Goal: Task Accomplishment & Management: Manage account settings

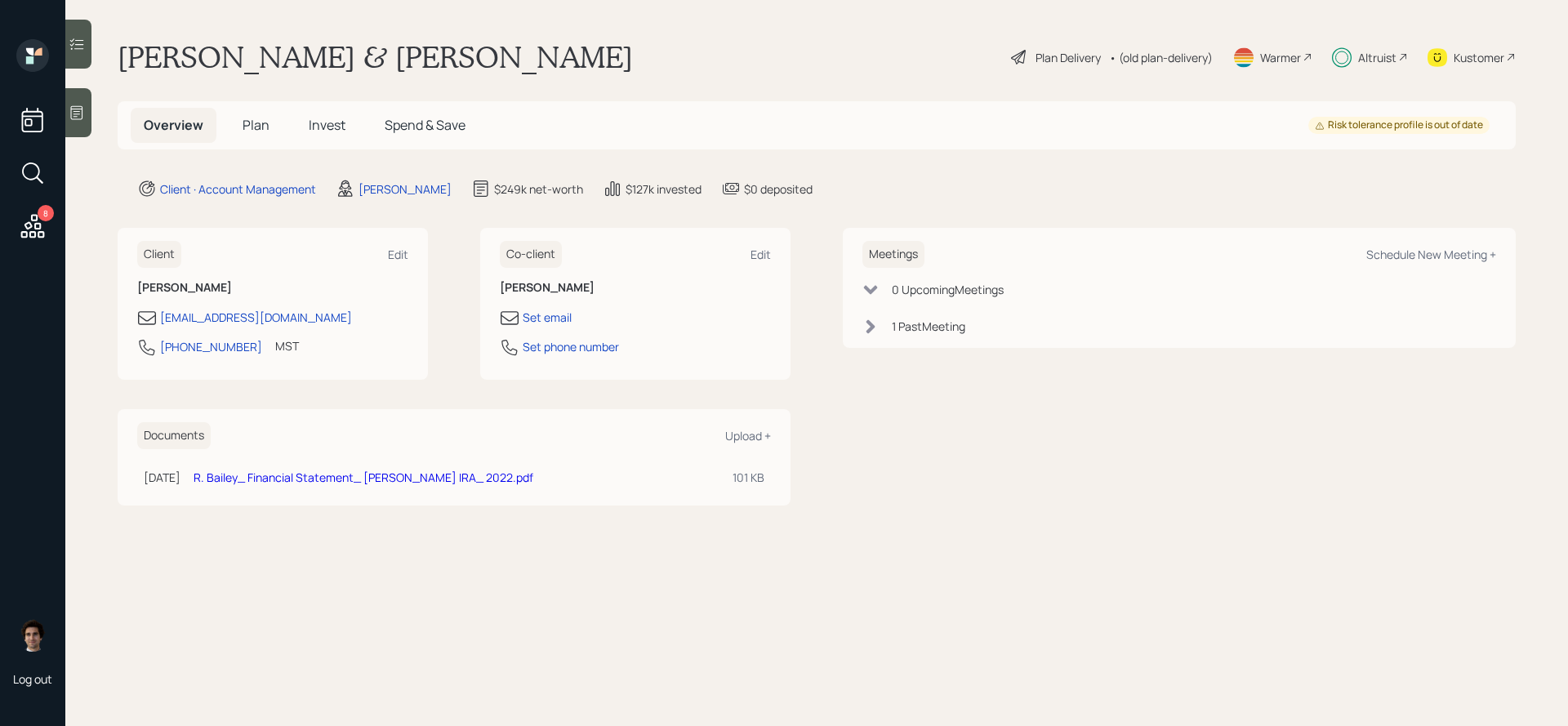
click at [227, 131] on div "Overview Plan Invest Spend & Save" at bounding box center [304, 125] width 348 height 35
click at [247, 127] on span "Plan" at bounding box center [256, 125] width 27 height 18
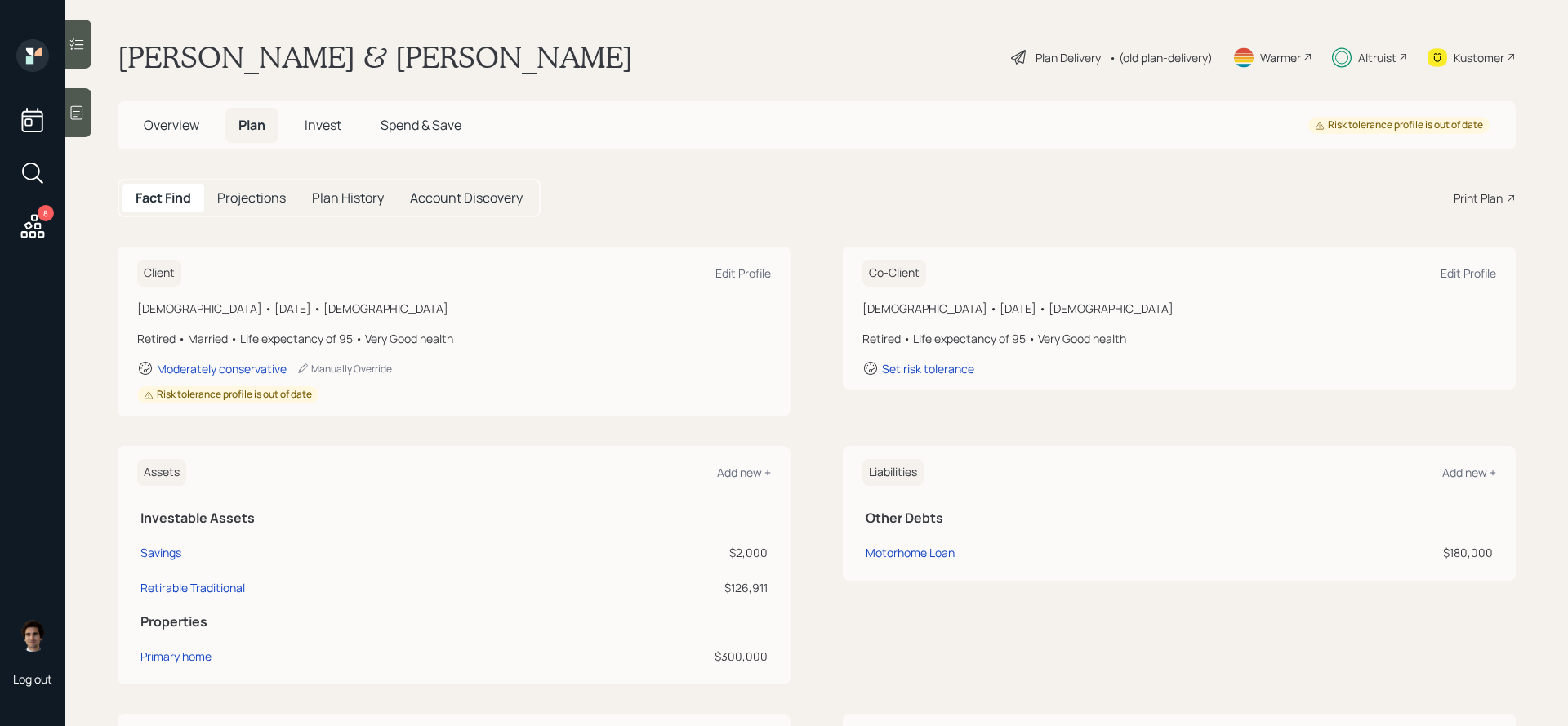
click at [1354, 66] on div "Altruist" at bounding box center [1370, 57] width 76 height 36
click at [190, 129] on span "Overview" at bounding box center [172, 125] width 55 height 18
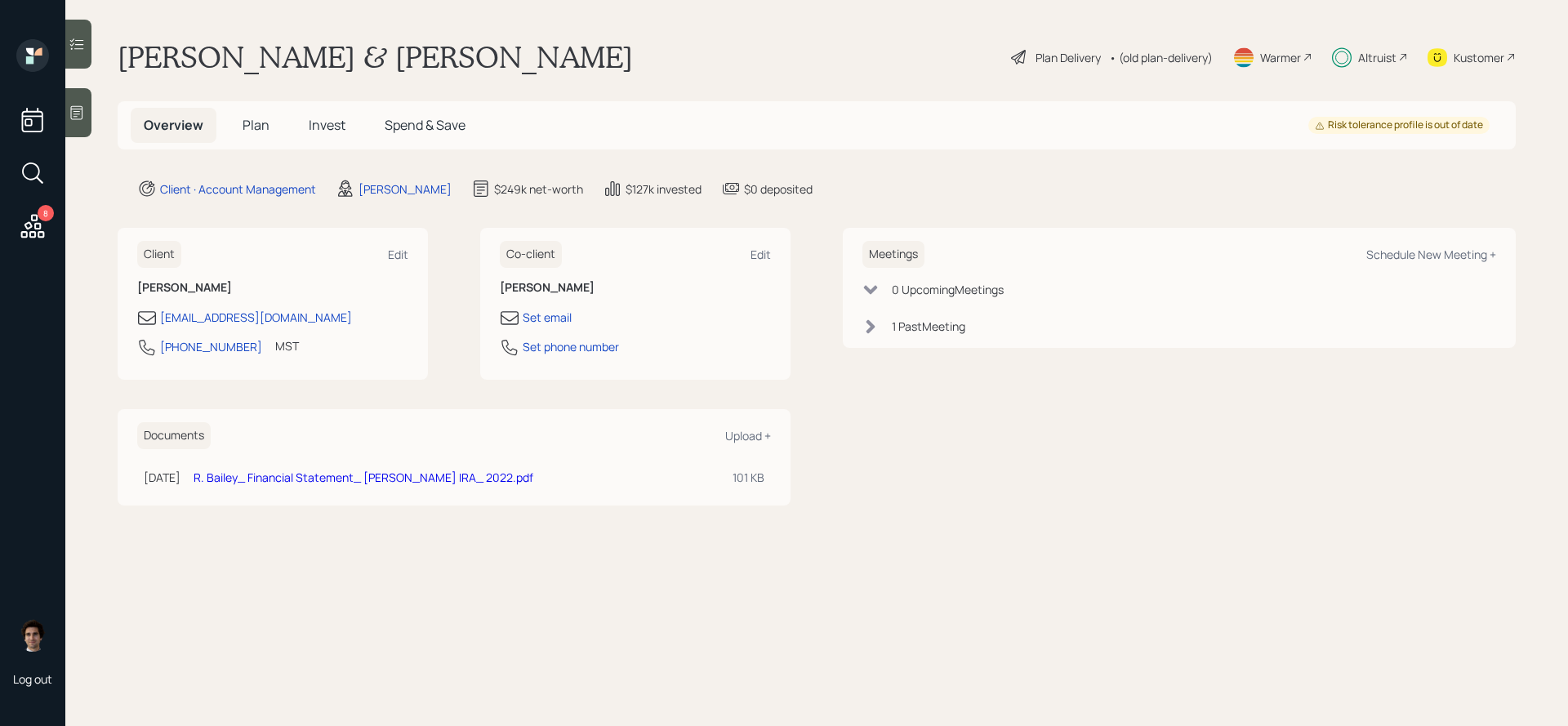
click at [1072, 49] on div "Plan Delivery" at bounding box center [1067, 57] width 65 height 17
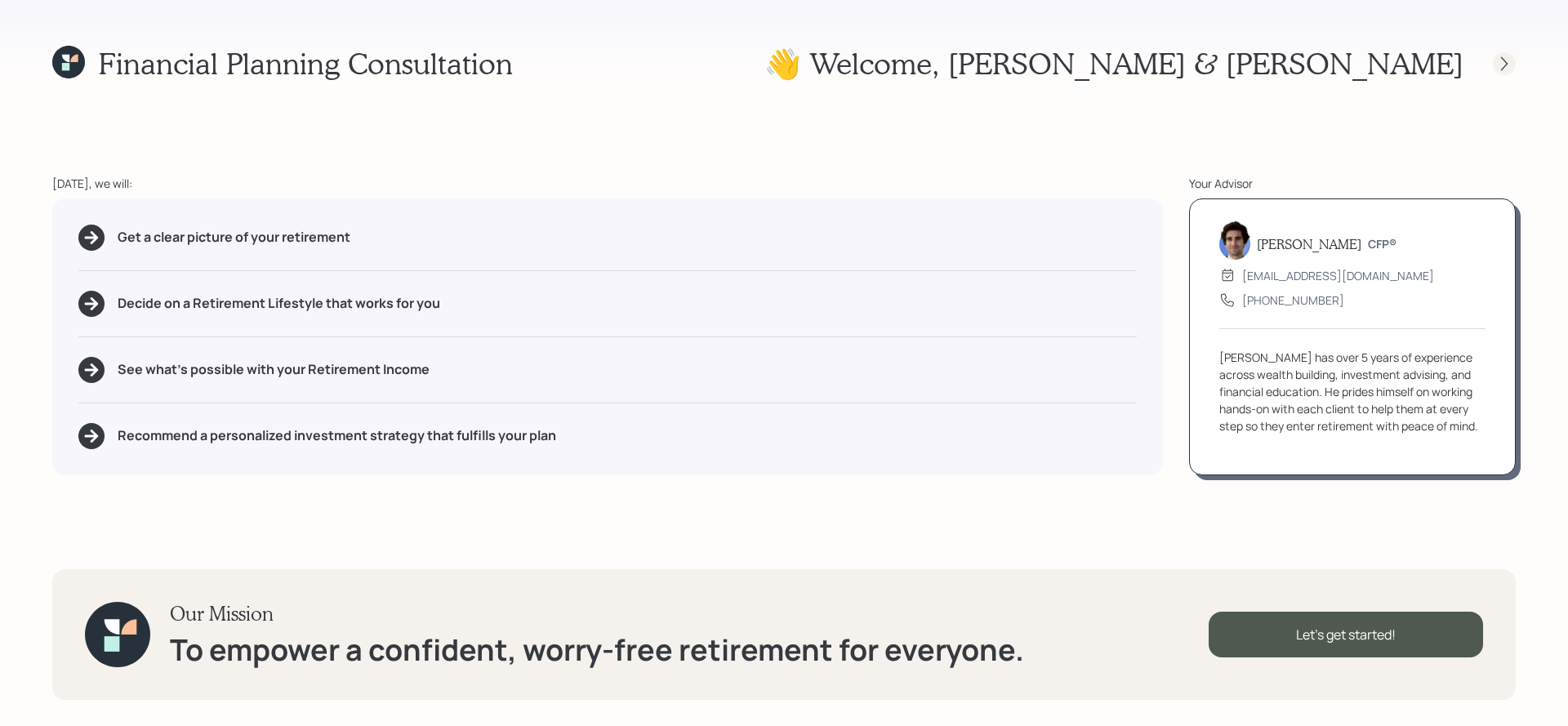
click at [1508, 62] on icon at bounding box center [1504, 63] width 16 height 16
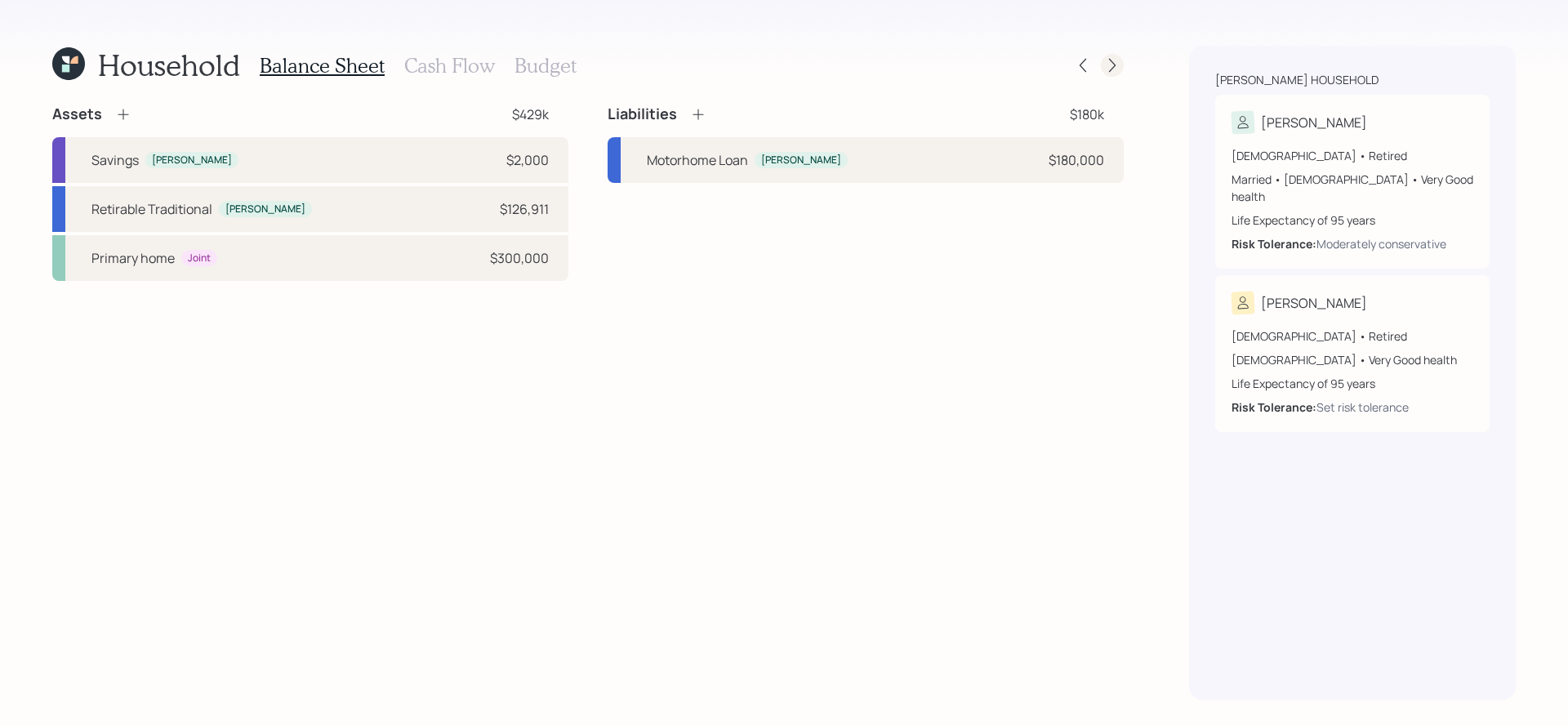
click at [1121, 63] on div at bounding box center [1112, 65] width 23 height 23
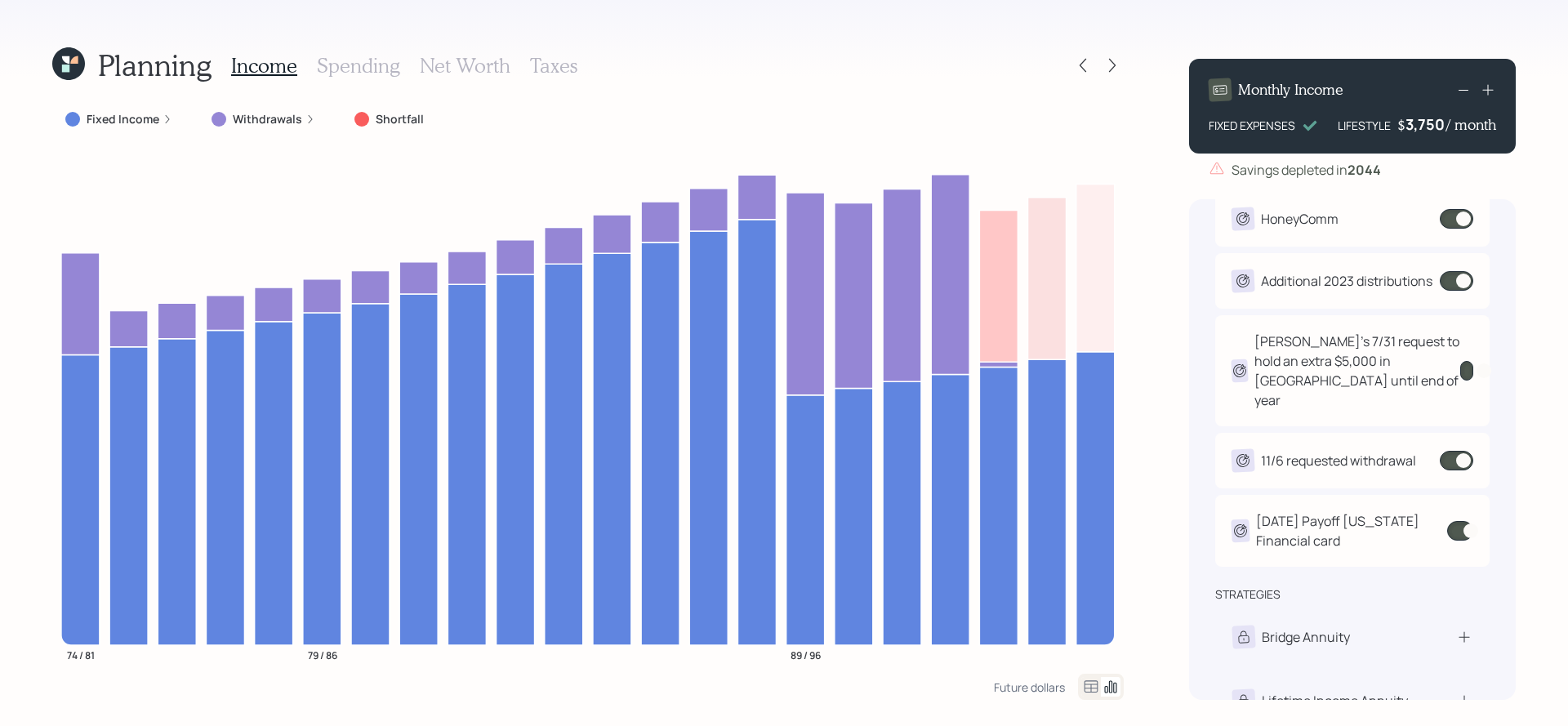
scroll to position [316, 0]
click at [1088, 67] on icon at bounding box center [1083, 65] width 16 height 16
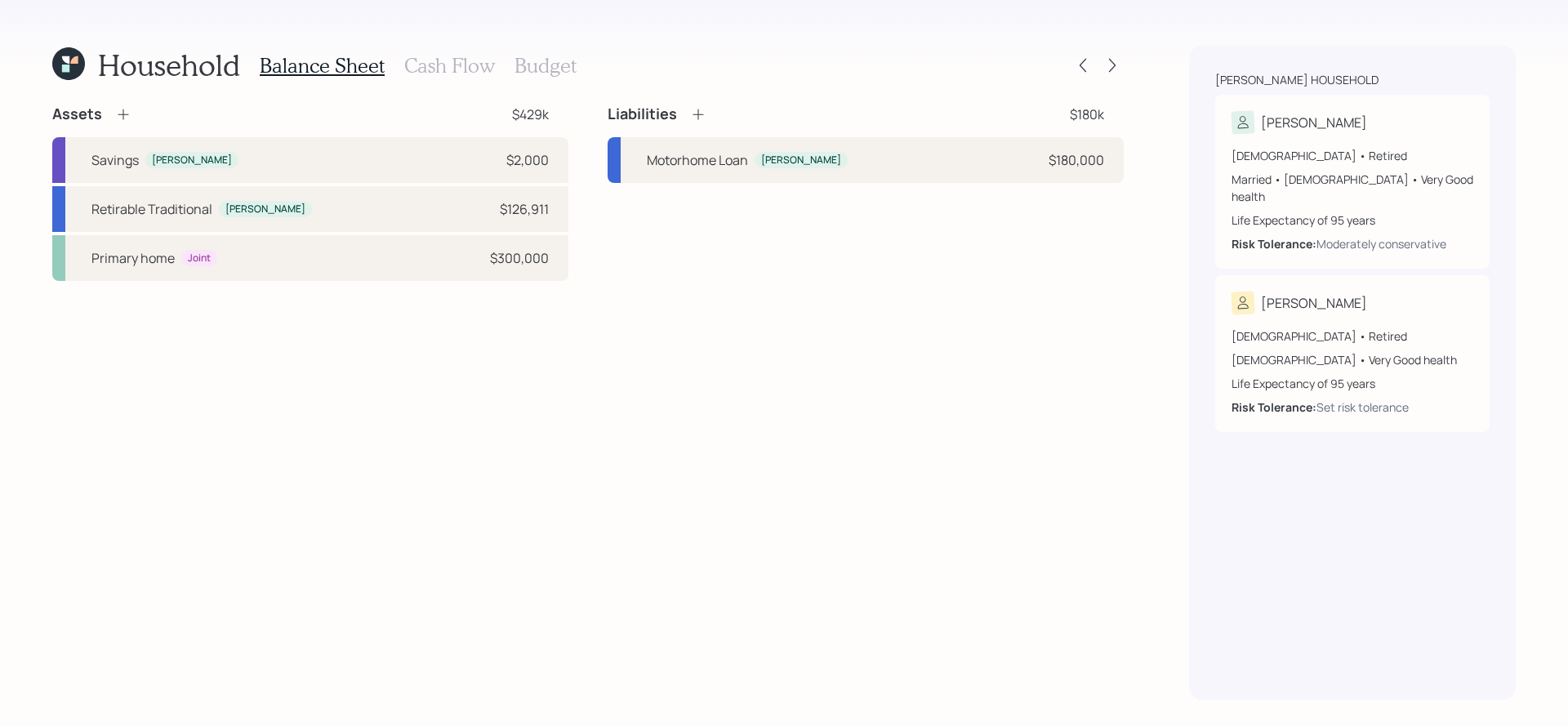
click at [706, 124] on div "Liabilities $180k Motorhome Loan [PERSON_NAME] $180,000" at bounding box center [865, 144] width 516 height 79
click at [698, 114] on icon at bounding box center [698, 114] width 11 height 11
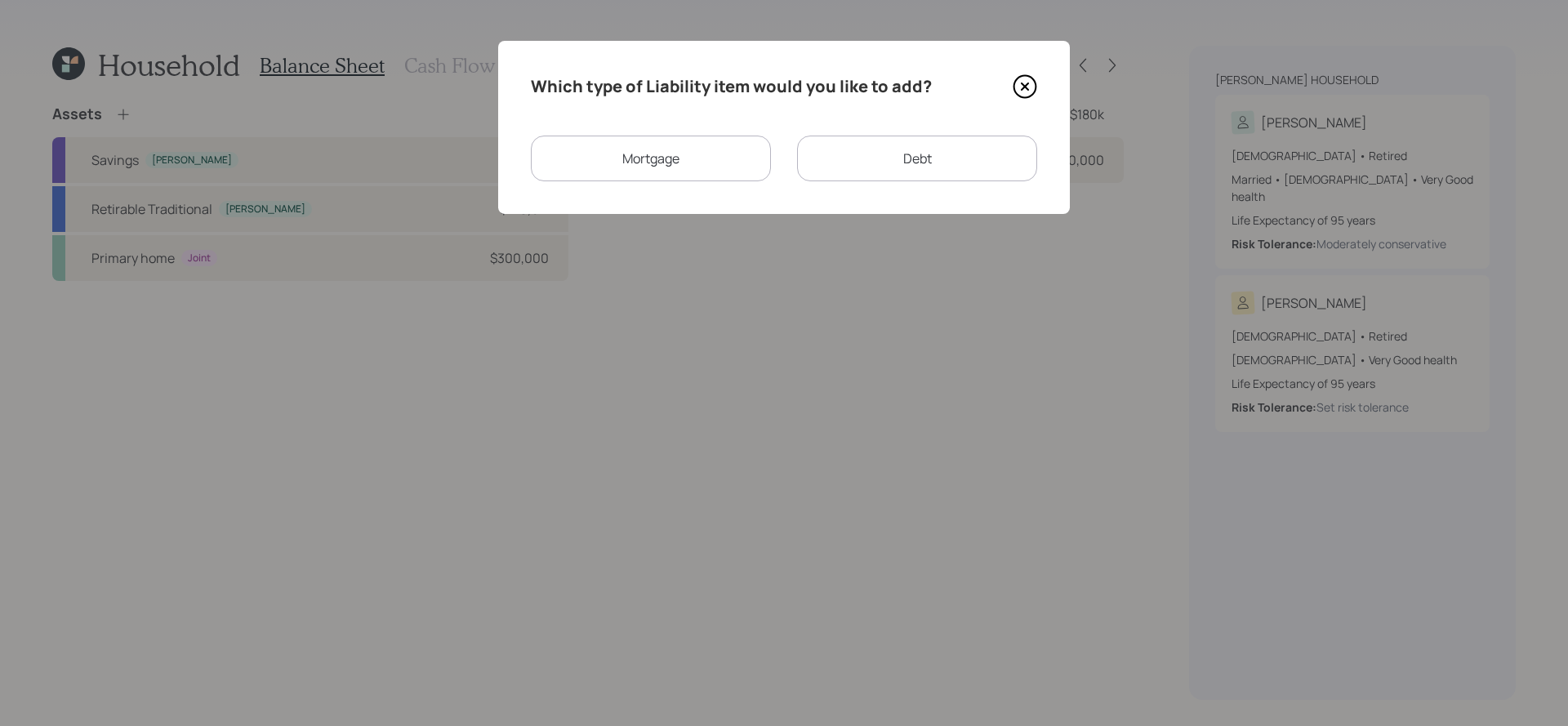
click at [915, 174] on div "Debt" at bounding box center [916, 158] width 240 height 46
select select "credit_card"
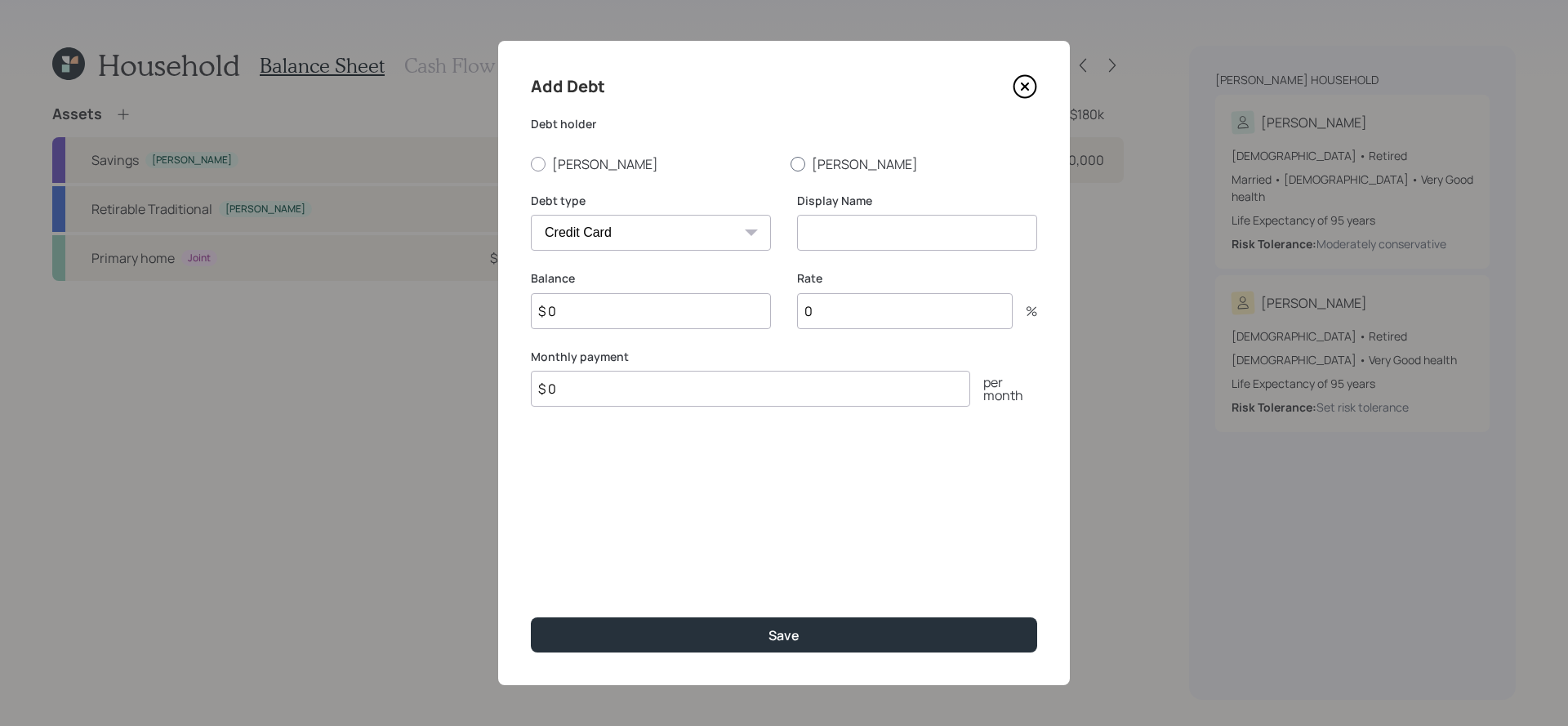
click at [813, 171] on label "[PERSON_NAME]" at bounding box center [914, 165] width 247 height 18
click at [790, 165] on input "[PERSON_NAME]" at bounding box center [789, 164] width 1 height 1
radio input "true"
click at [586, 165] on label "[PERSON_NAME]" at bounding box center [654, 165] width 247 height 18
click at [531, 165] on input "[PERSON_NAME]" at bounding box center [530, 164] width 1 height 1
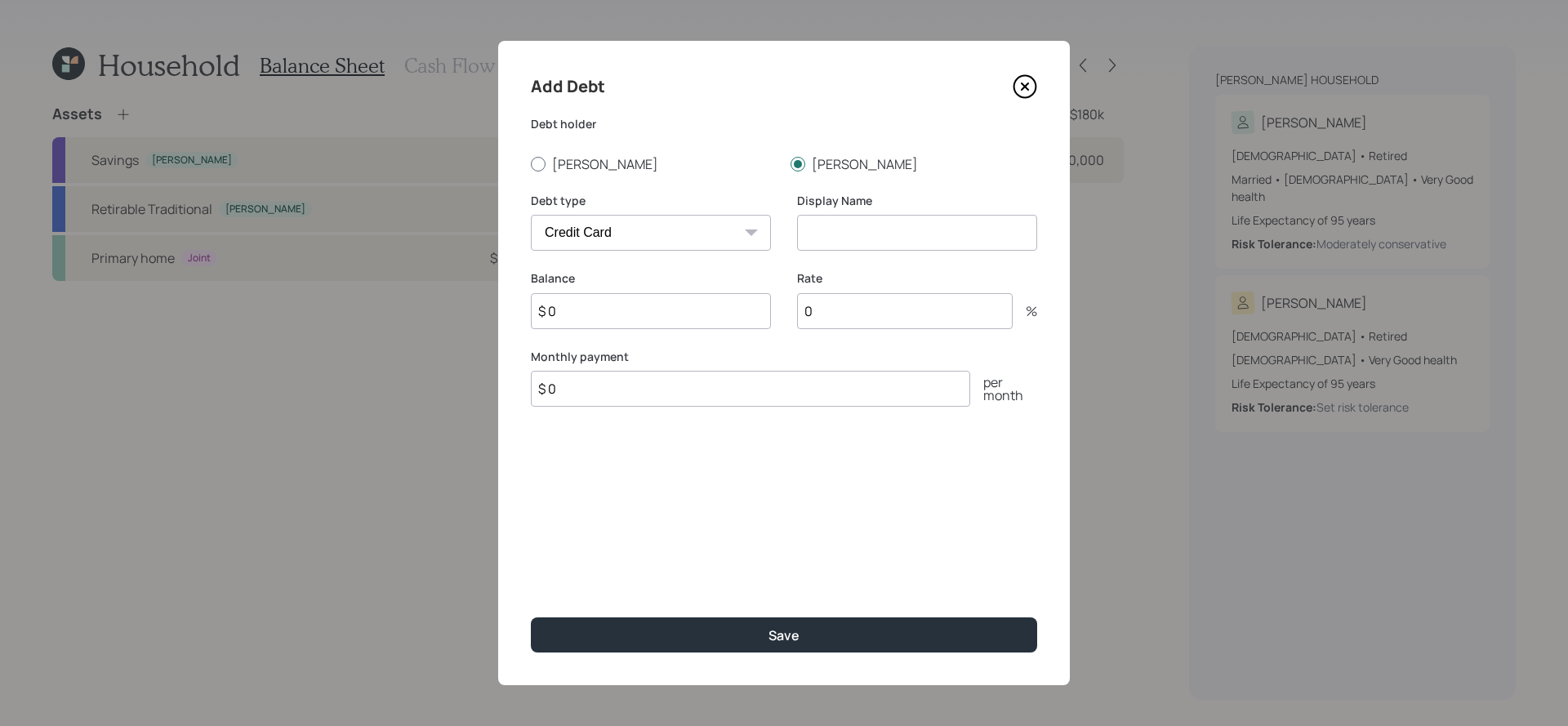
radio input "true"
click at [854, 258] on div "Display Name" at bounding box center [916, 232] width 240 height 79
click at [854, 233] on input at bounding box center [916, 232] width 240 height 36
type input "[PERSON_NAME] Fargo"
click at [710, 319] on input "$ 0" at bounding box center [651, 311] width 240 height 36
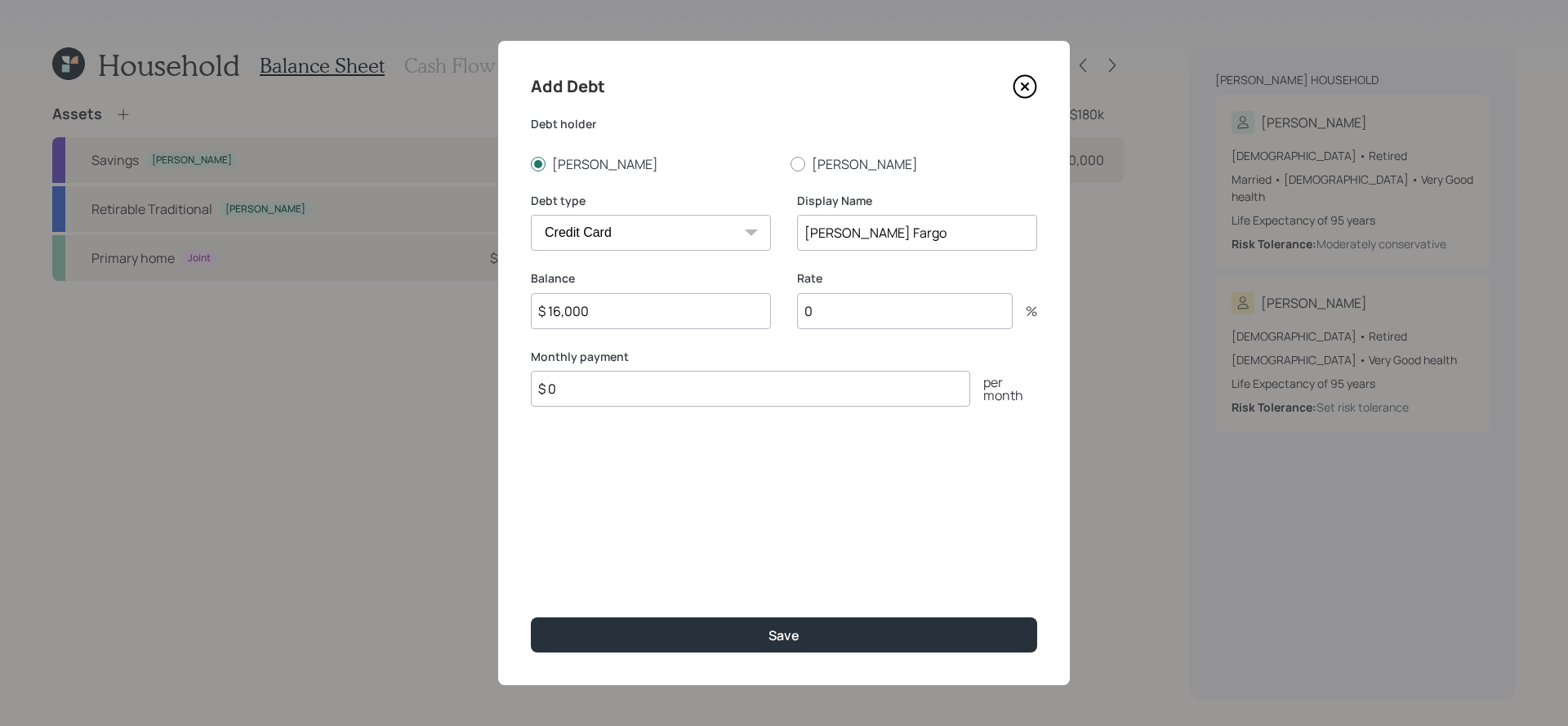
type input "$ 16,000"
drag, startPoint x: 696, startPoint y: 367, endPoint x: 696, endPoint y: 382, distance: 15.0
click at [696, 367] on div "Monthly payment $ 0 per month" at bounding box center [784, 378] width 506 height 59
click at [696, 382] on input "$ 0" at bounding box center [750, 389] width 439 height 36
type input "$ 500"
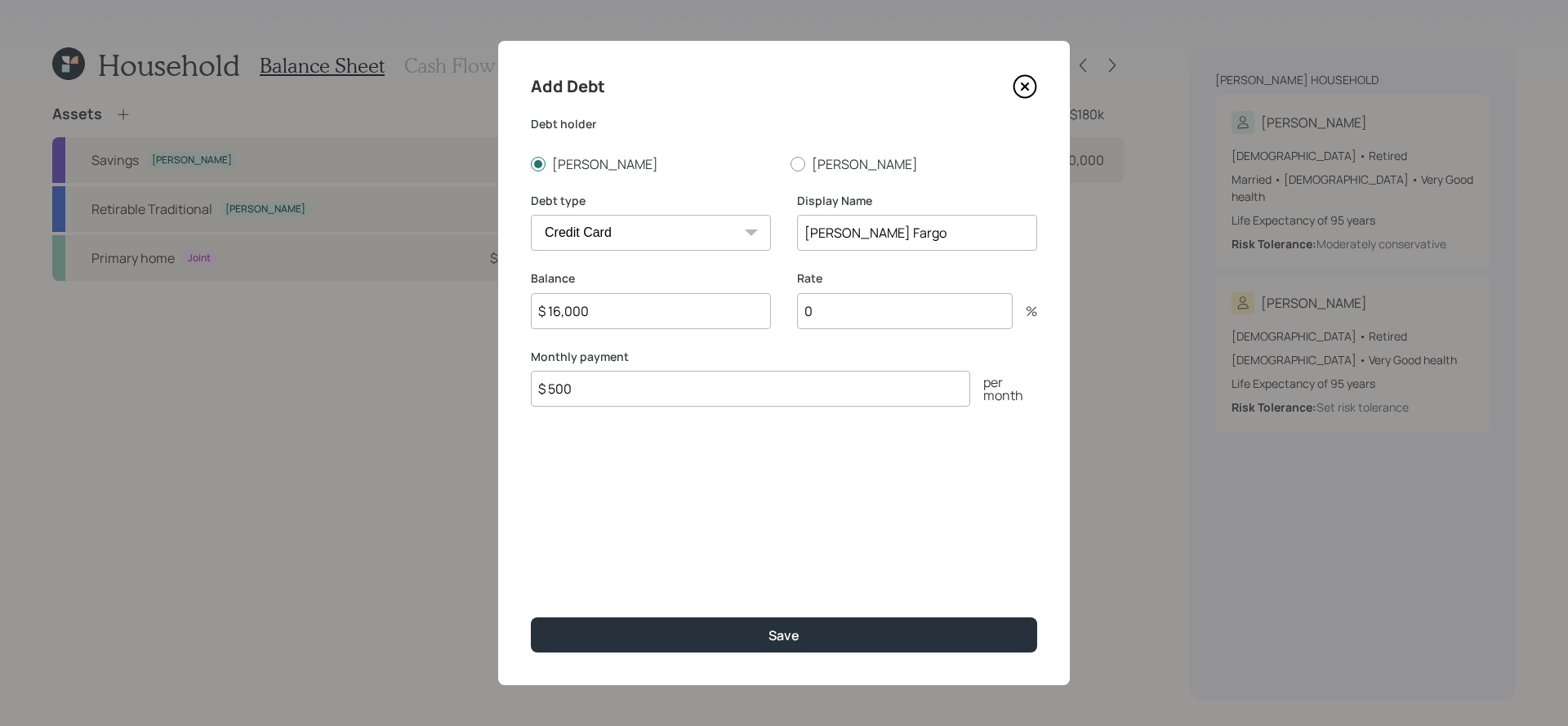
click at [861, 325] on input "0" at bounding box center [904, 311] width 215 height 36
type input "26"
click at [531, 618] on button "Save" at bounding box center [784, 635] width 506 height 35
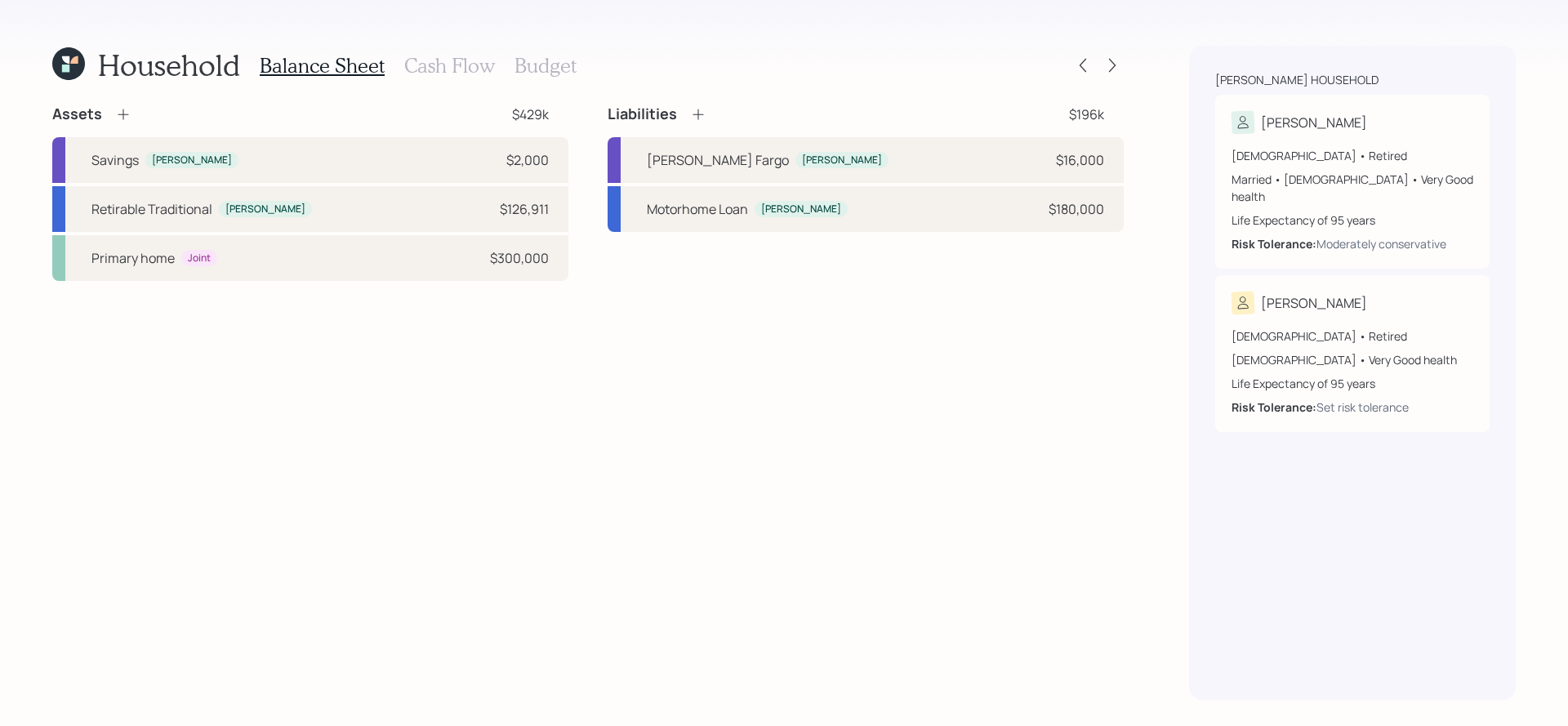
click at [409, 71] on h3 "Cash Flow" at bounding box center [449, 65] width 90 height 23
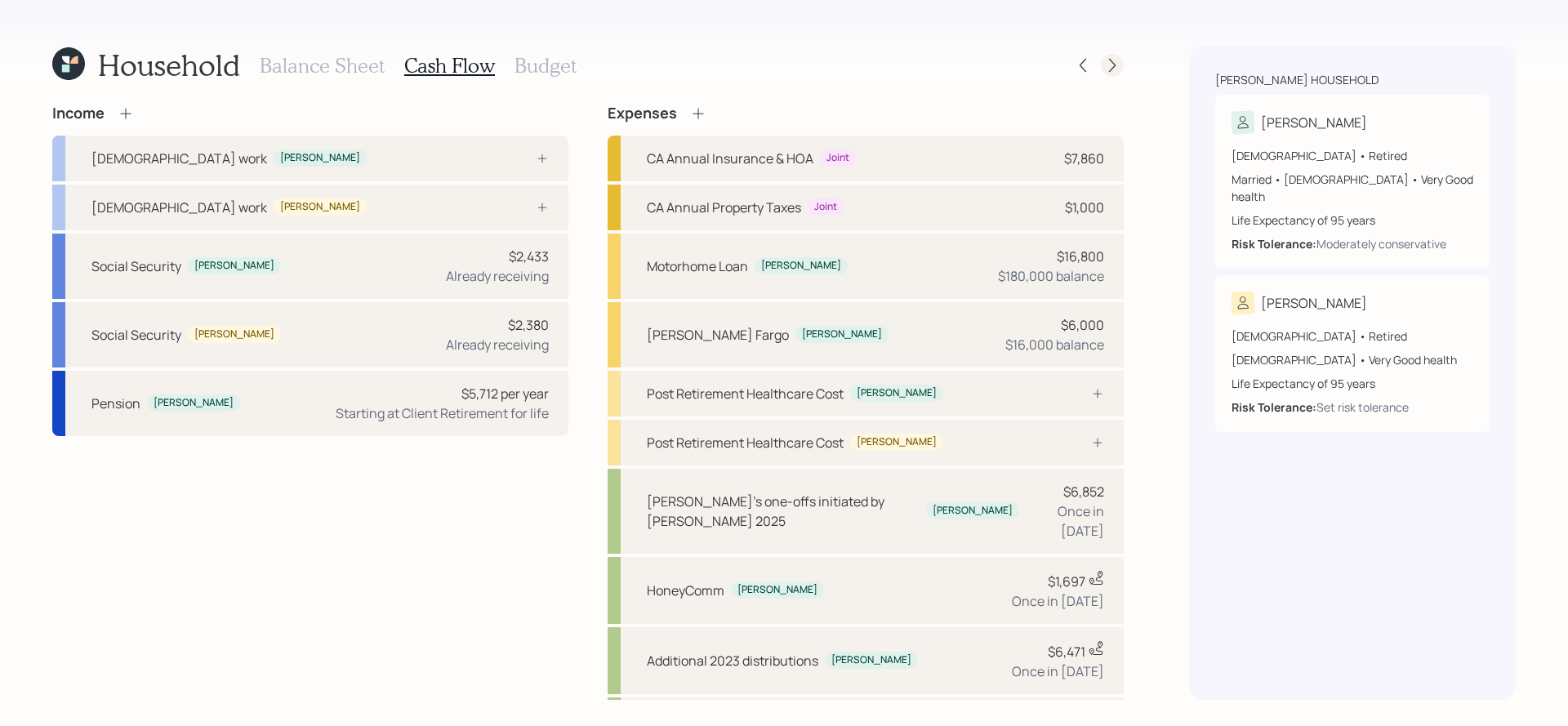
click at [1110, 69] on icon at bounding box center [1112, 65] width 16 height 16
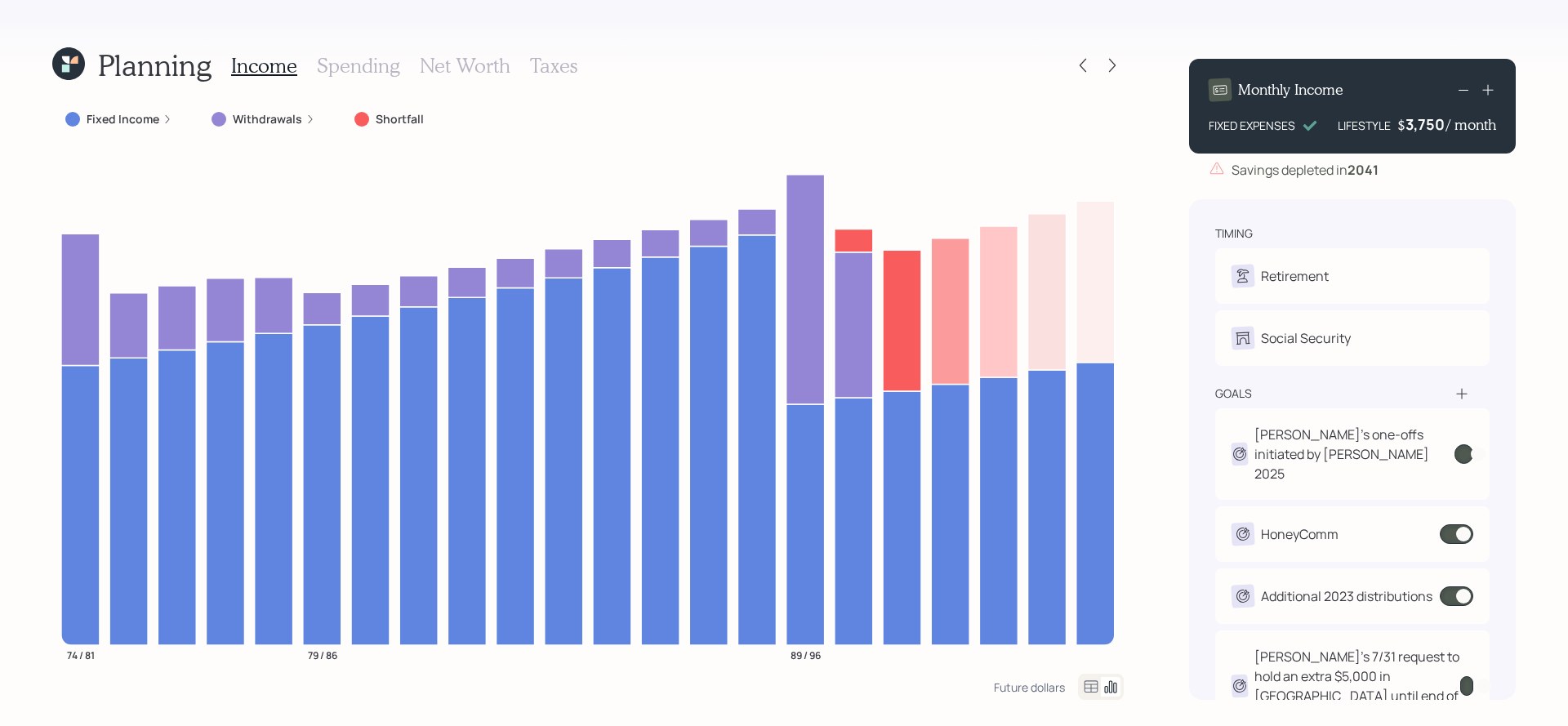
click at [368, 46] on div "Income Spending Net Worth Taxes" at bounding box center [403, 65] width 346 height 39
click at [368, 72] on h3 "Spending" at bounding box center [358, 65] width 83 height 23
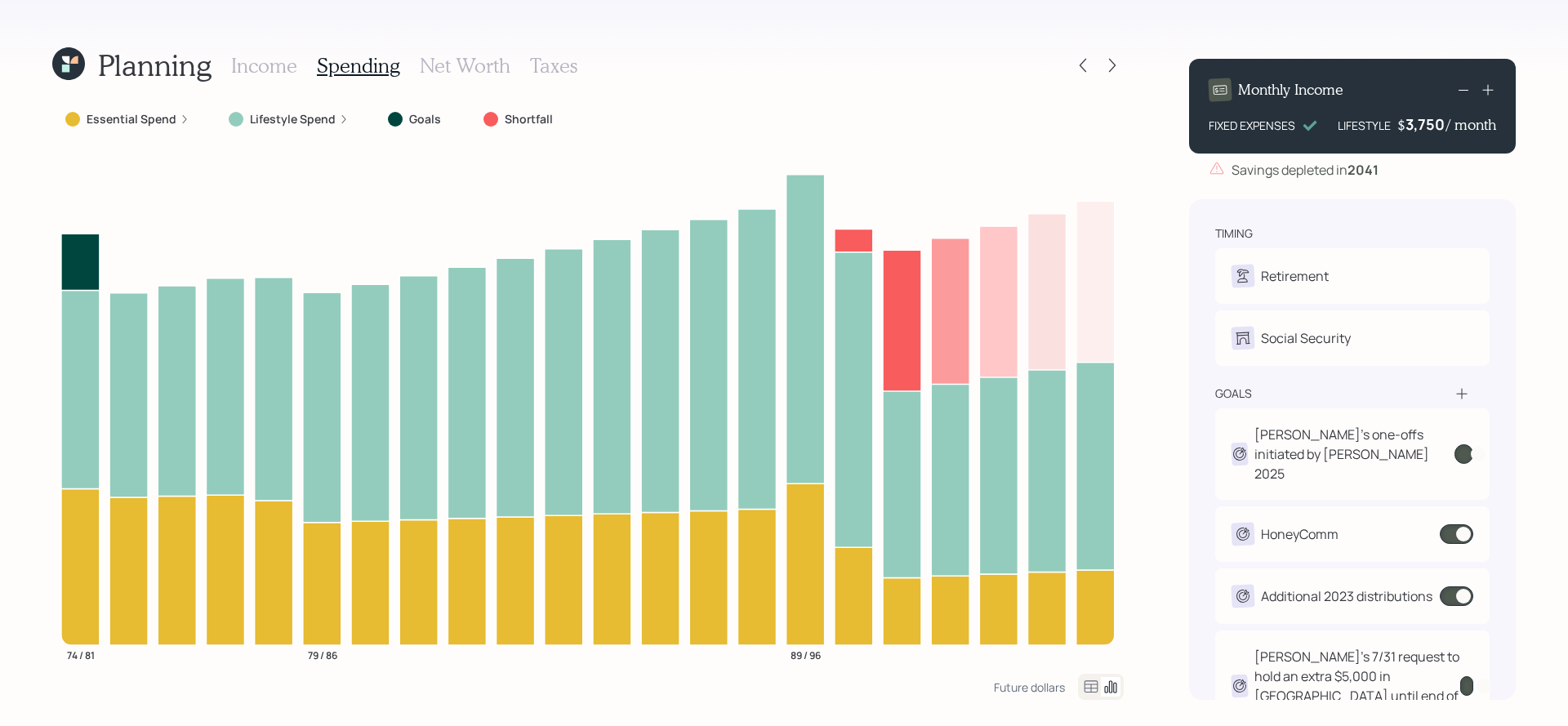
click at [1091, 684] on icon at bounding box center [1092, 687] width 14 height 13
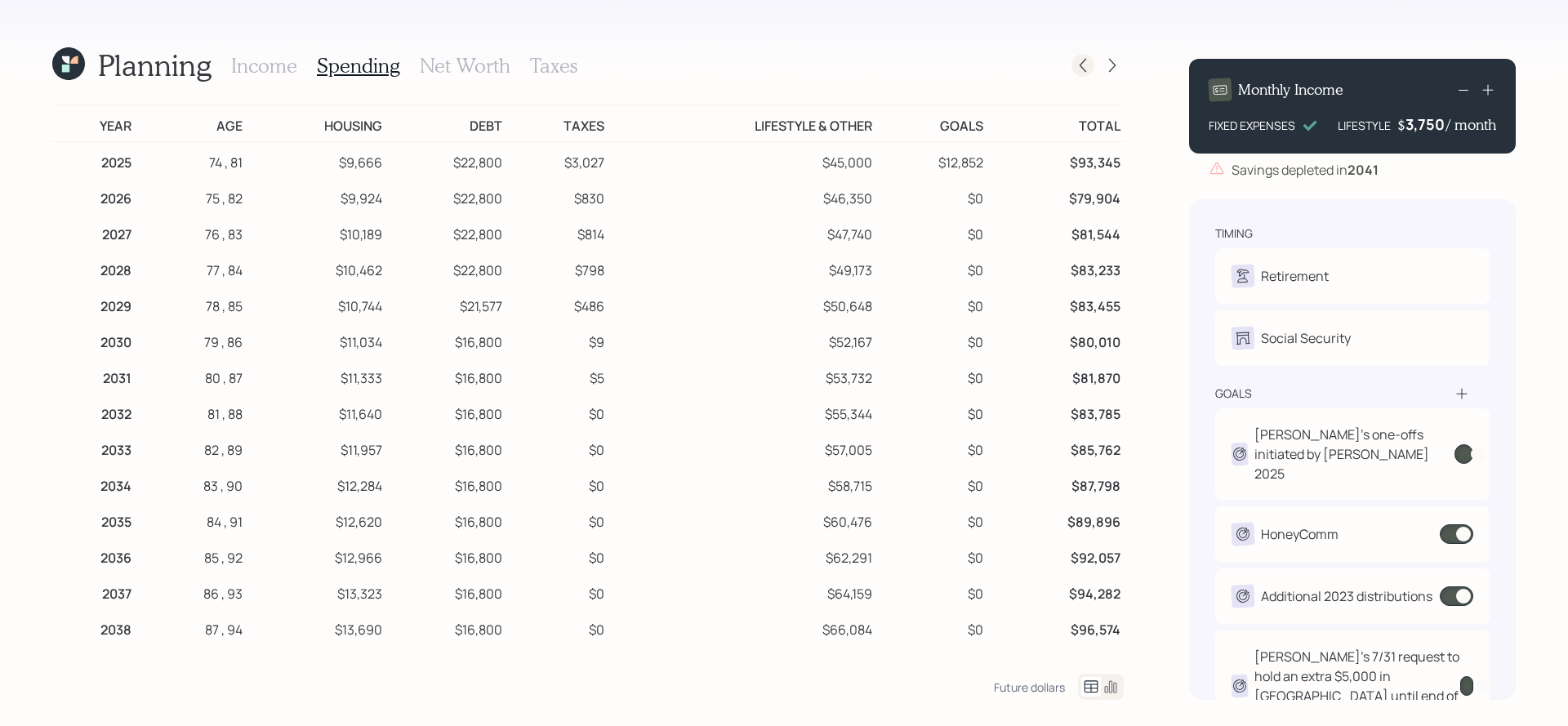
click at [1080, 61] on icon at bounding box center [1083, 65] width 16 height 16
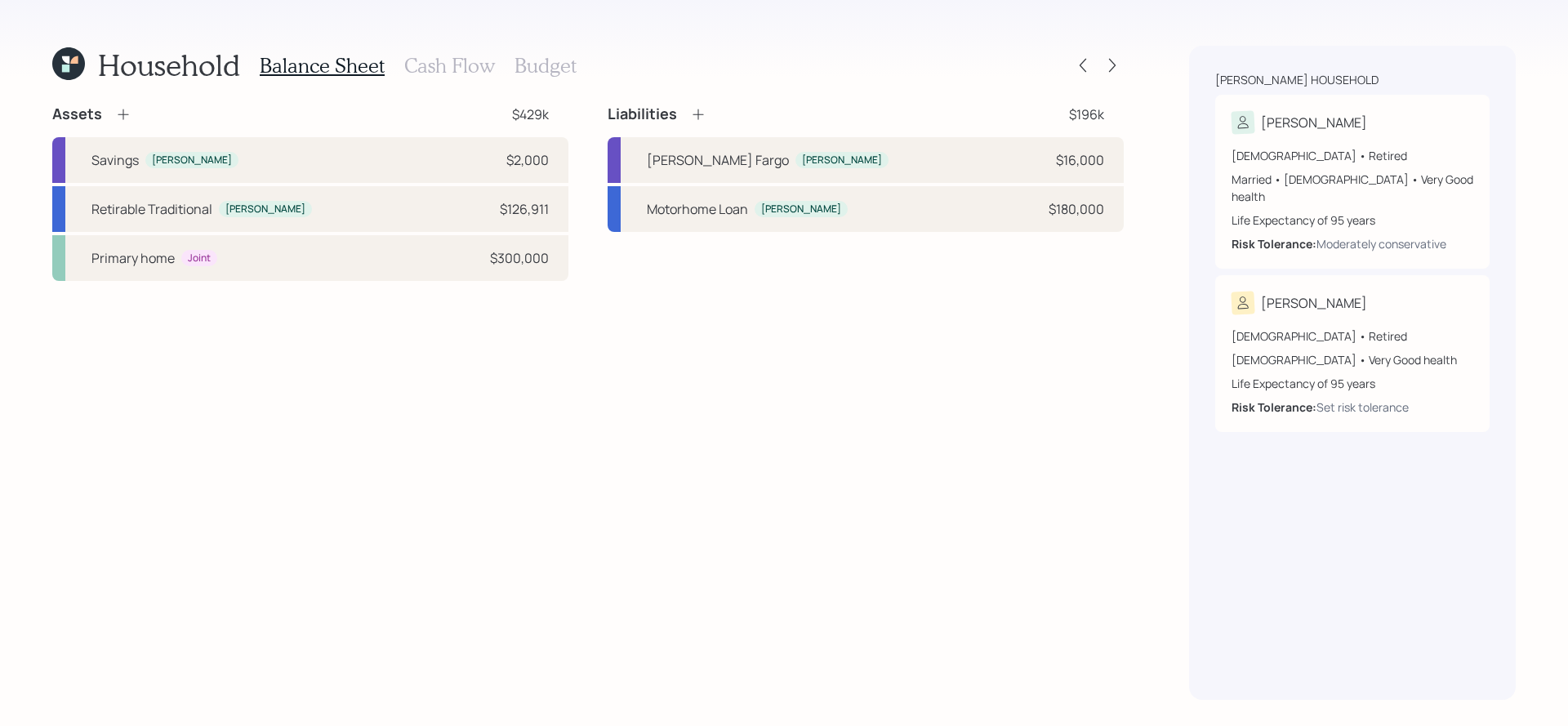
click at [457, 72] on h3 "Cash Flow" at bounding box center [449, 65] width 90 height 23
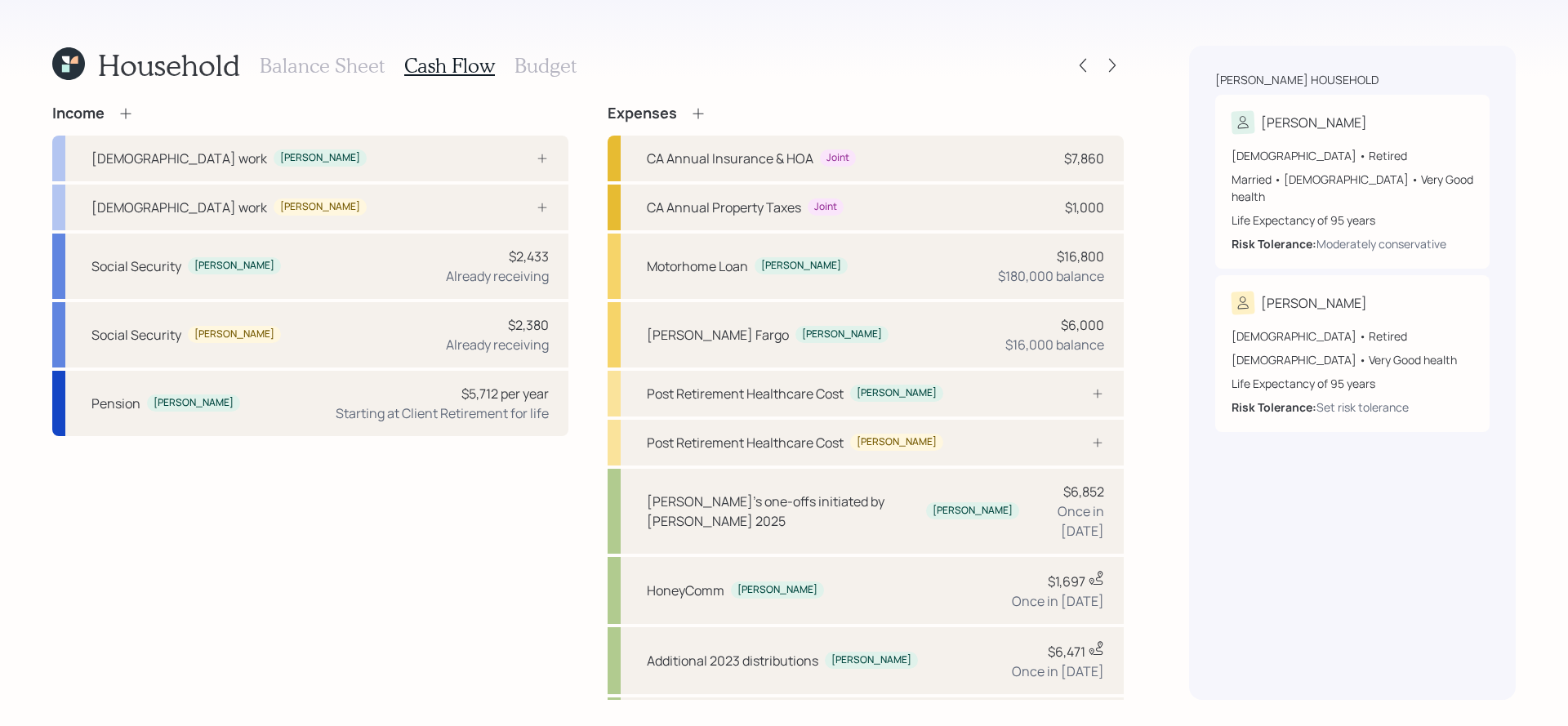
click at [703, 118] on icon at bounding box center [698, 114] width 16 height 16
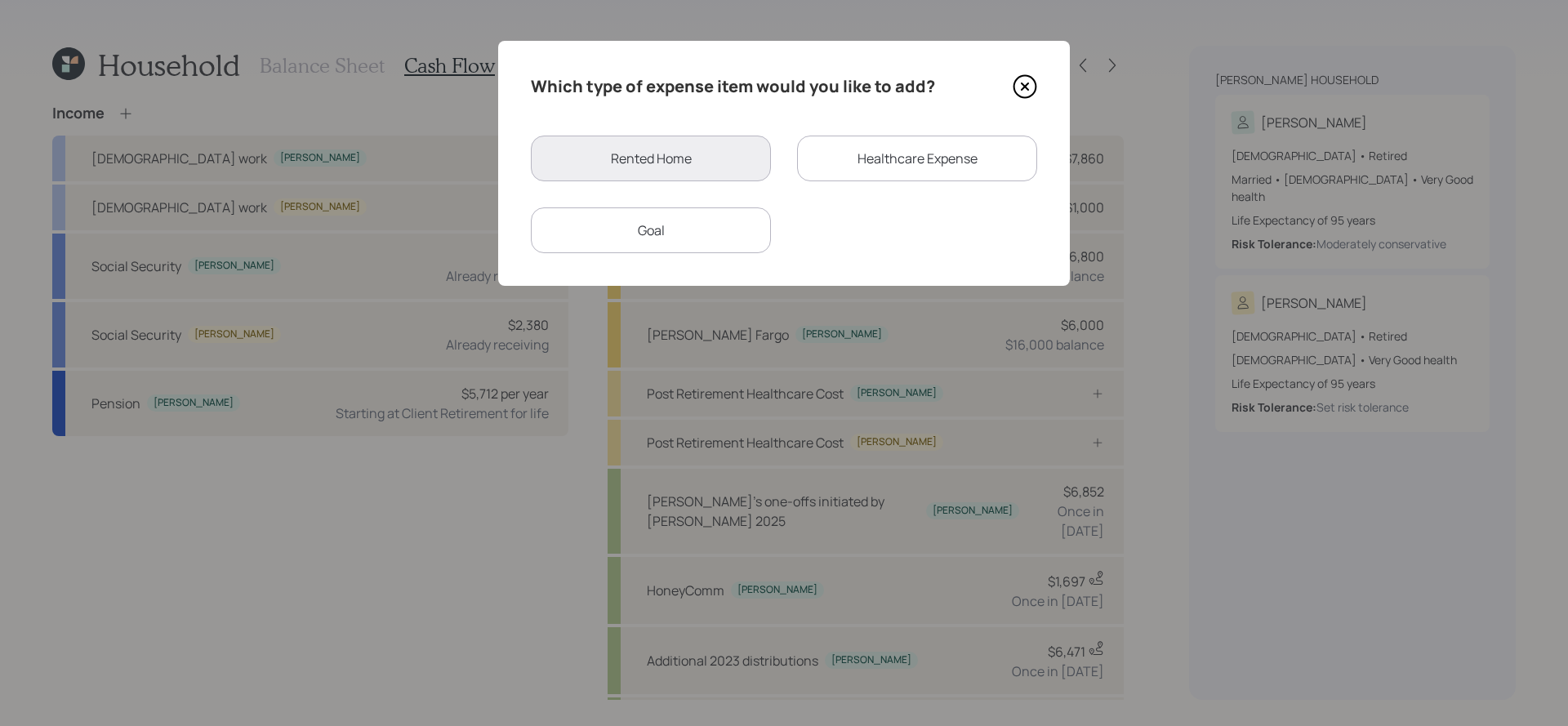
click at [621, 209] on div "Goal" at bounding box center [651, 230] width 240 height 46
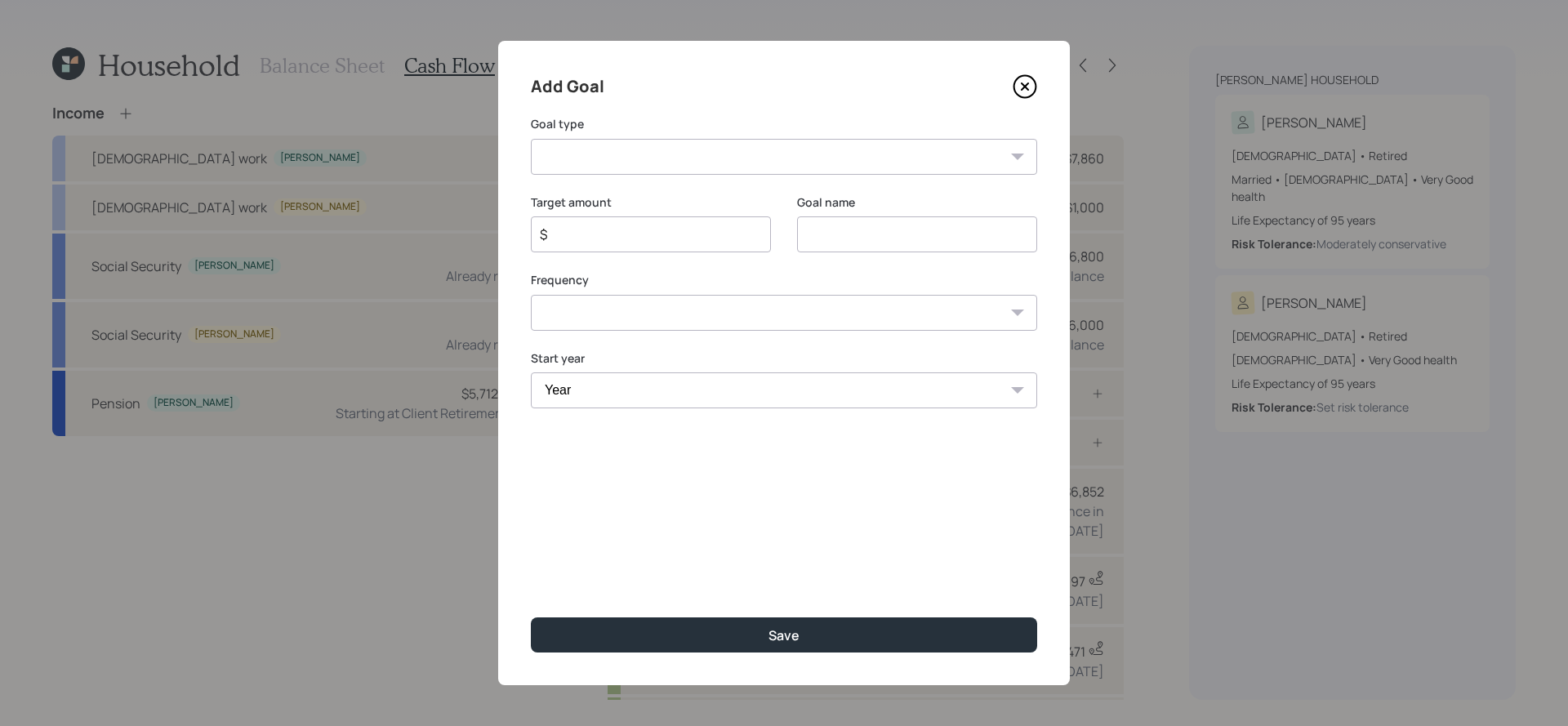
click at [765, 187] on div "Add Goal Goal type Create an emergency fund Donate to charity Purchase a home M…" at bounding box center [783, 363] width 571 height 645
click at [765, 165] on select "Create an emergency fund Donate to charity Purchase a home Make a purchase Supp…" at bounding box center [784, 156] width 506 height 36
select select "other"
click at [531, 139] on select "Create an emergency fund Donate to charity Purchase a home Make a purchase Supp…" at bounding box center [784, 156] width 506 height 36
type input "Other"
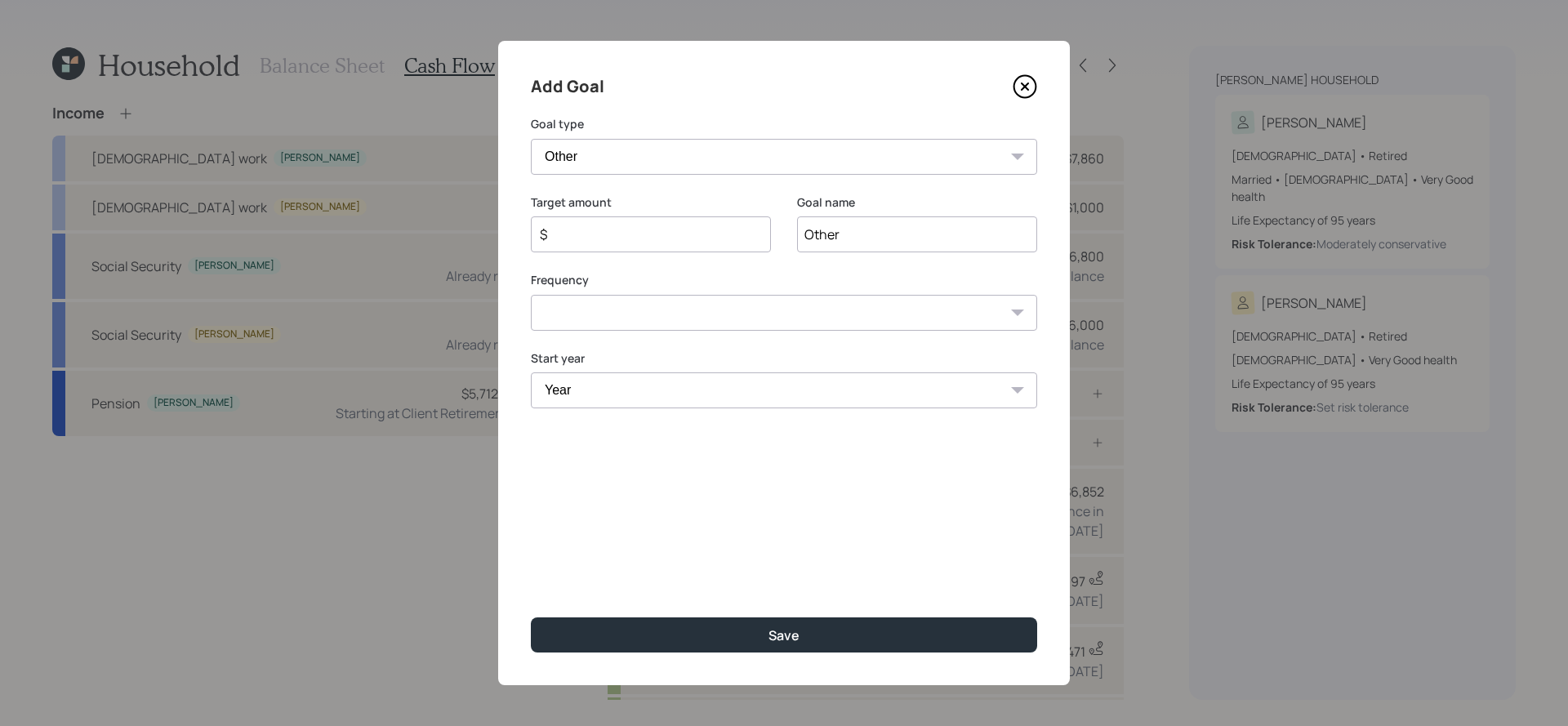
click at [639, 232] on input "$" at bounding box center [644, 234] width 212 height 20
type input "$ 16,000"
click at [611, 311] on select "One time Every 1 year Every 2 years Every 3 years Every 4 years Every 5 years E…" at bounding box center [784, 313] width 506 height 36
select select "0"
click at [531, 295] on select "One time Every 1 year Every 2 years Every 3 years Every 4 years Every 5 years E…" at bounding box center [784, 313] width 506 height 36
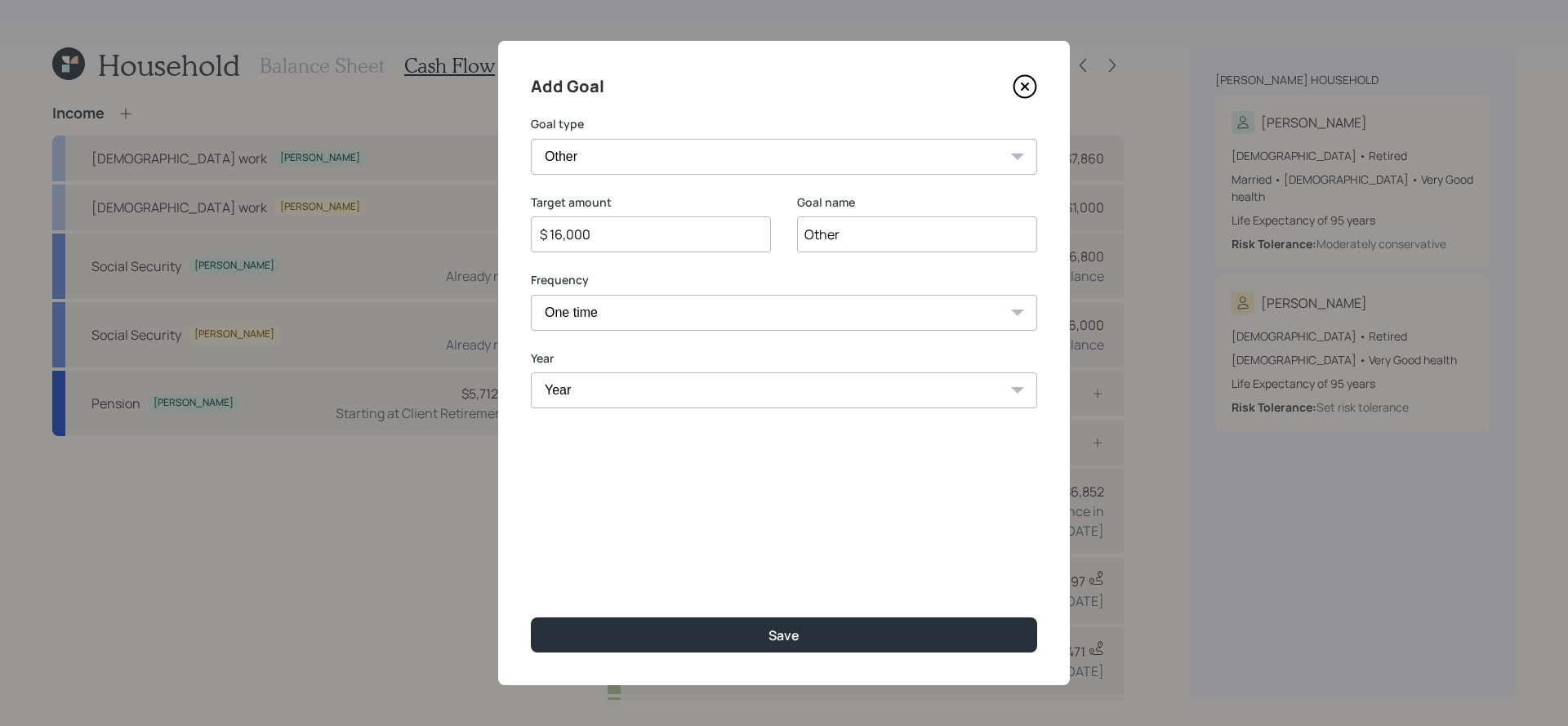
click at [610, 382] on select "Year [DATE] 2026 2027 2028 2029 2030 2031 2032 2033 2034 2035 2036 2037 2038 20…" at bounding box center [784, 391] width 506 height 36
select select "2025"
click at [531, 373] on select "Year [DATE] 2026 2027 2028 2029 2030 2031 2032 2033 2034 2035 2036 2037 2038 20…" at bounding box center [784, 391] width 506 height 36
click at [813, 249] on input "Other" at bounding box center [916, 234] width 240 height 36
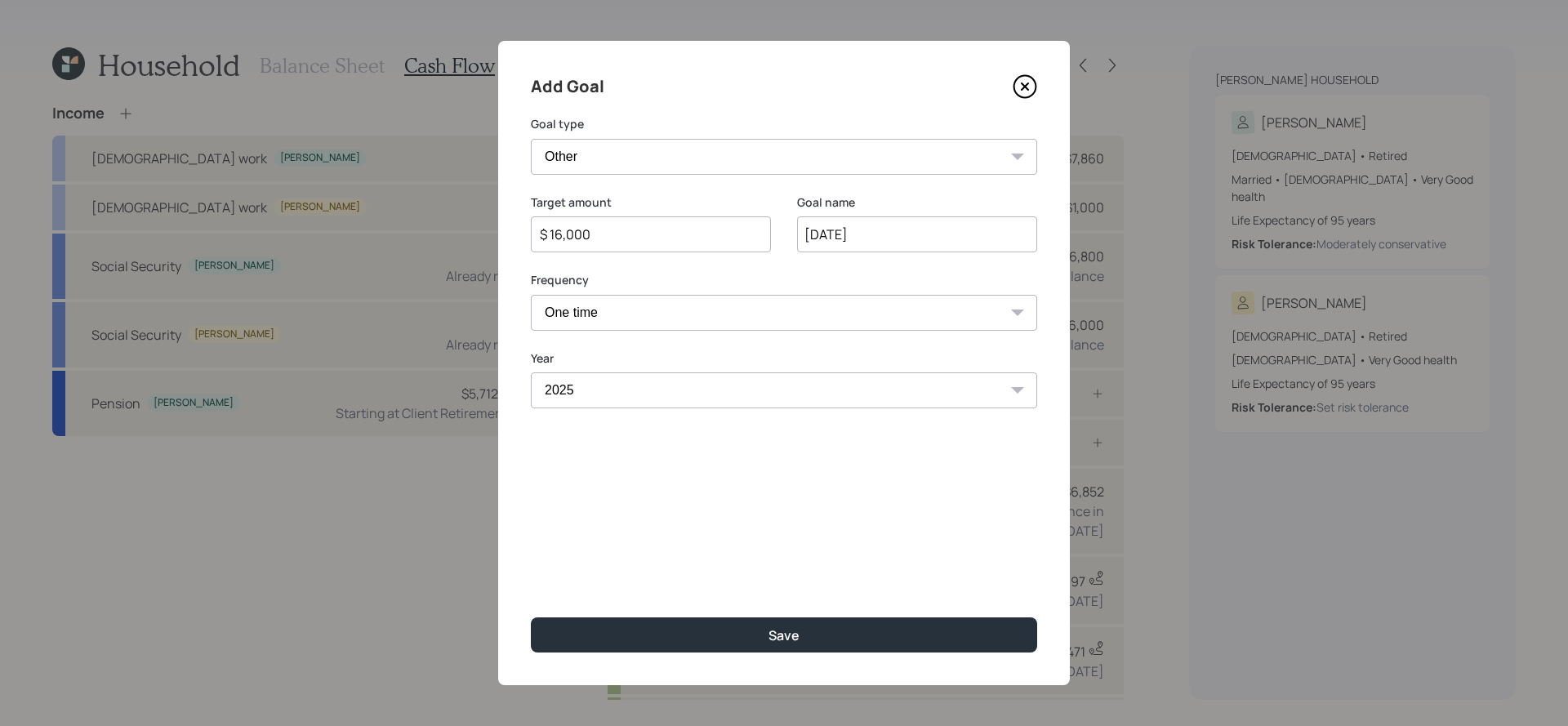
type input "[DATE]"
click at [531, 618] on button "Save" at bounding box center [784, 635] width 506 height 35
type input "$"
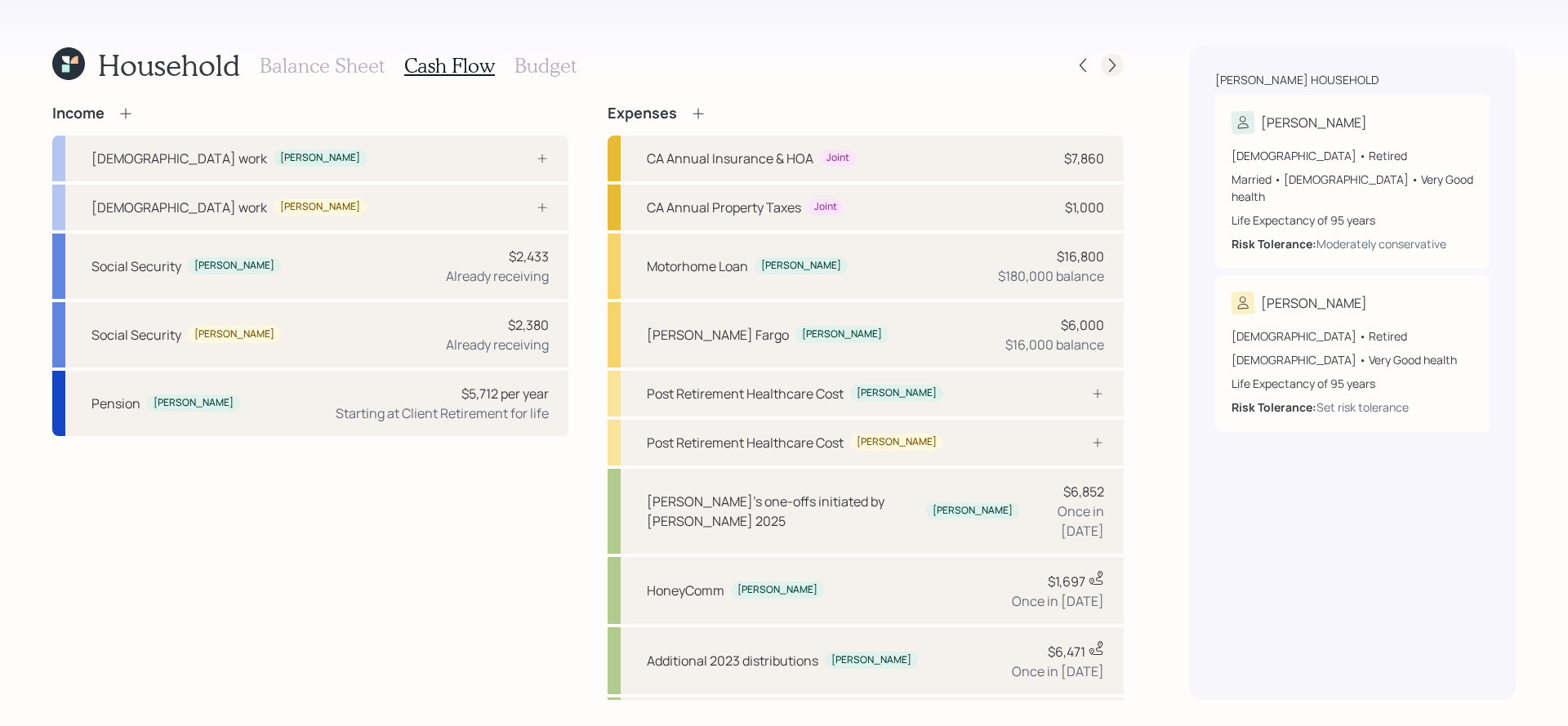
click at [1120, 71] on div at bounding box center [1112, 65] width 23 height 23
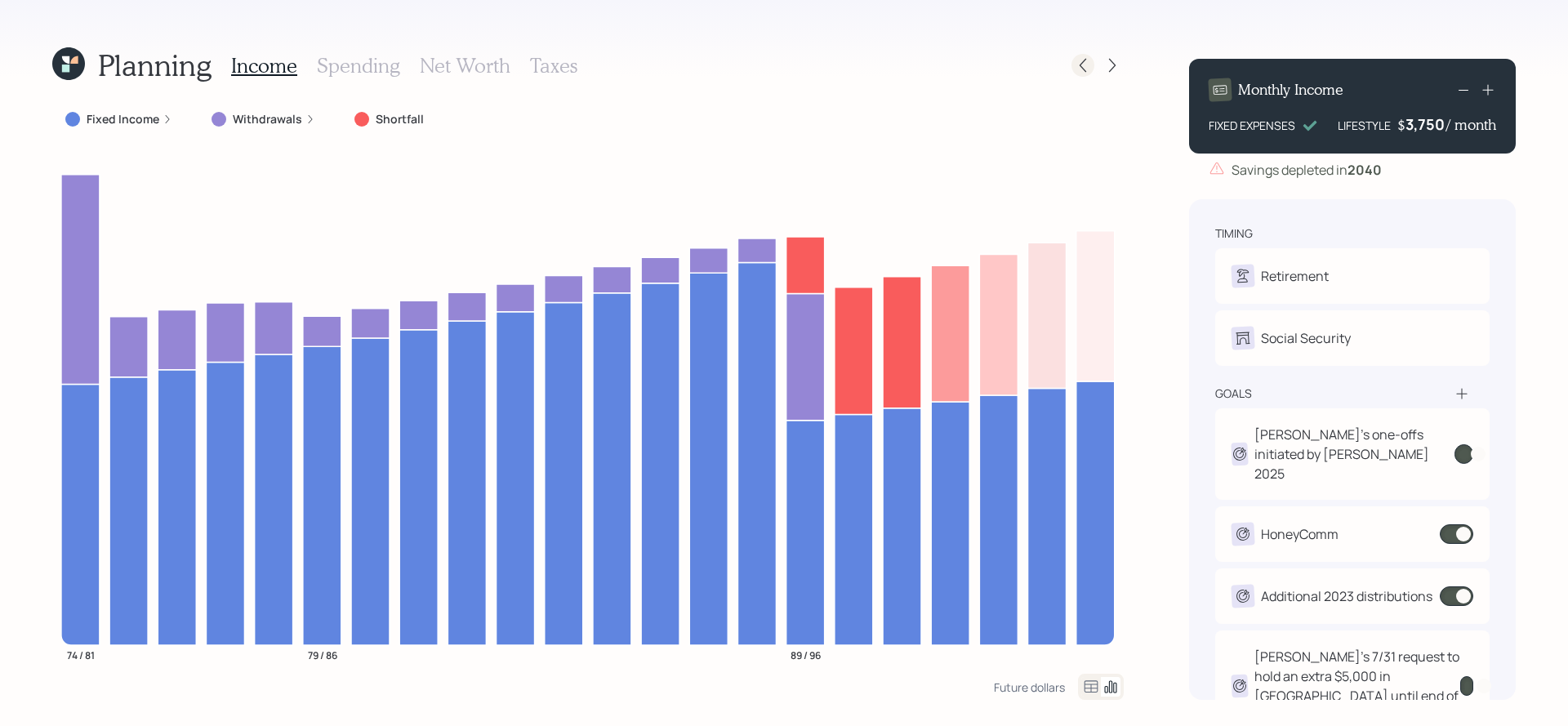
click at [1082, 71] on icon at bounding box center [1083, 65] width 16 height 16
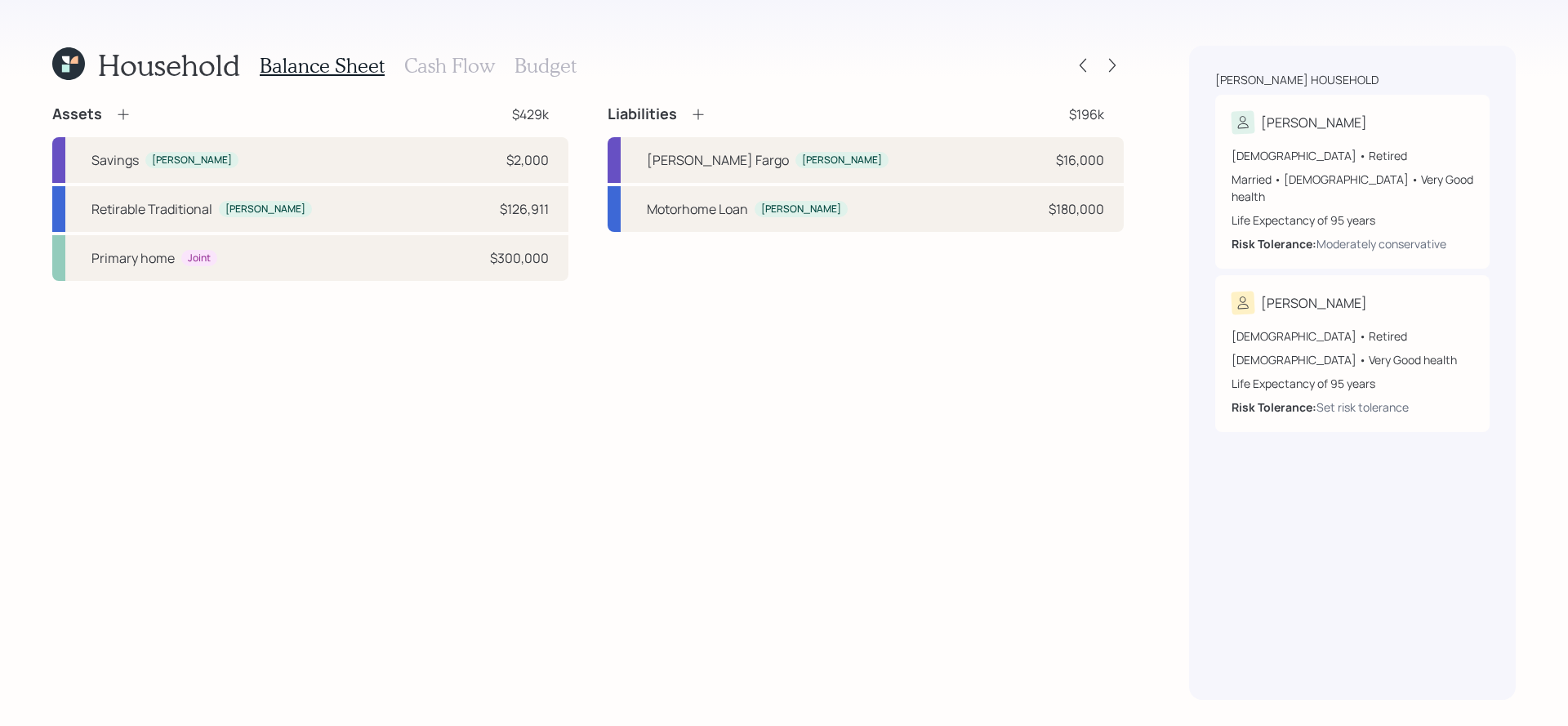
click at [73, 62] on icon at bounding box center [74, 60] width 7 height 7
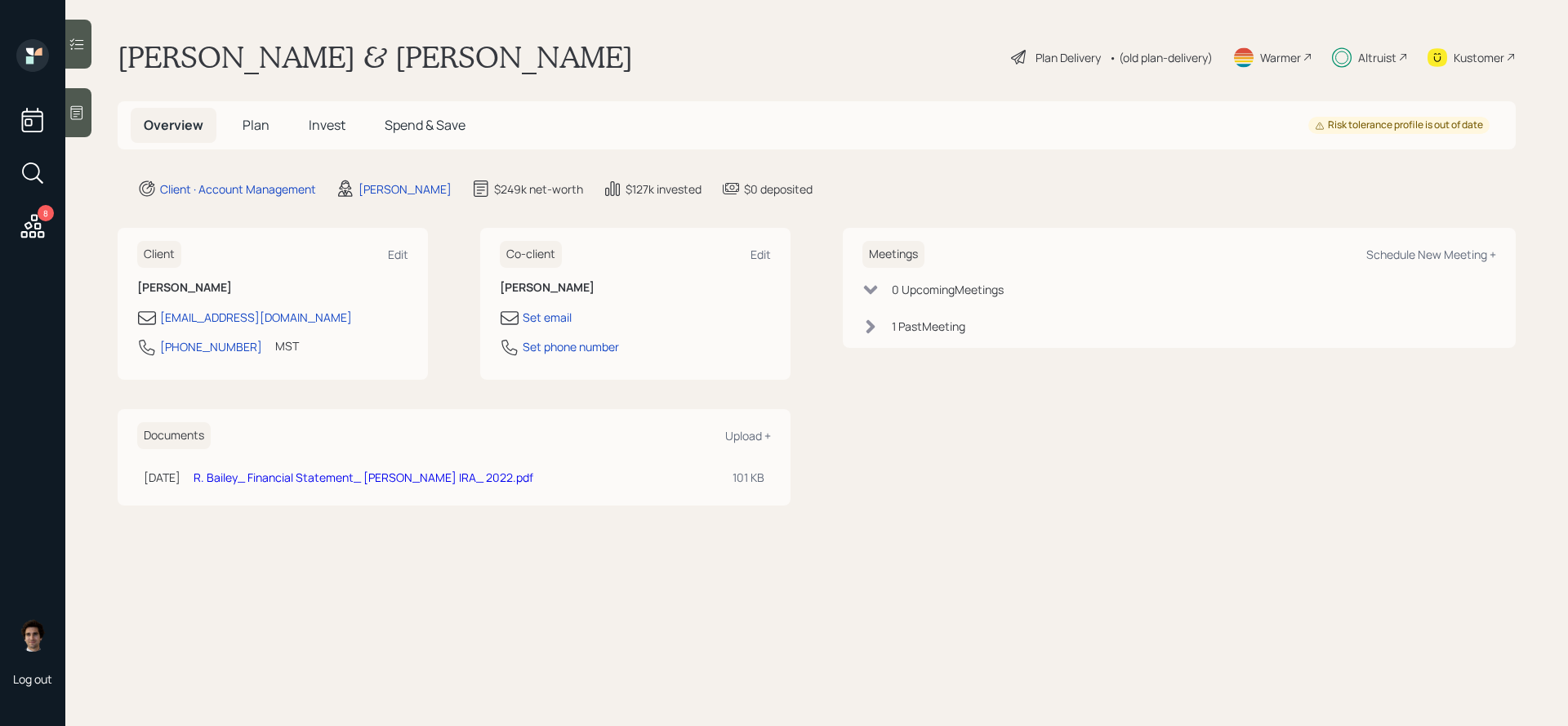
click at [258, 136] on h5 "Plan" at bounding box center [256, 125] width 53 height 35
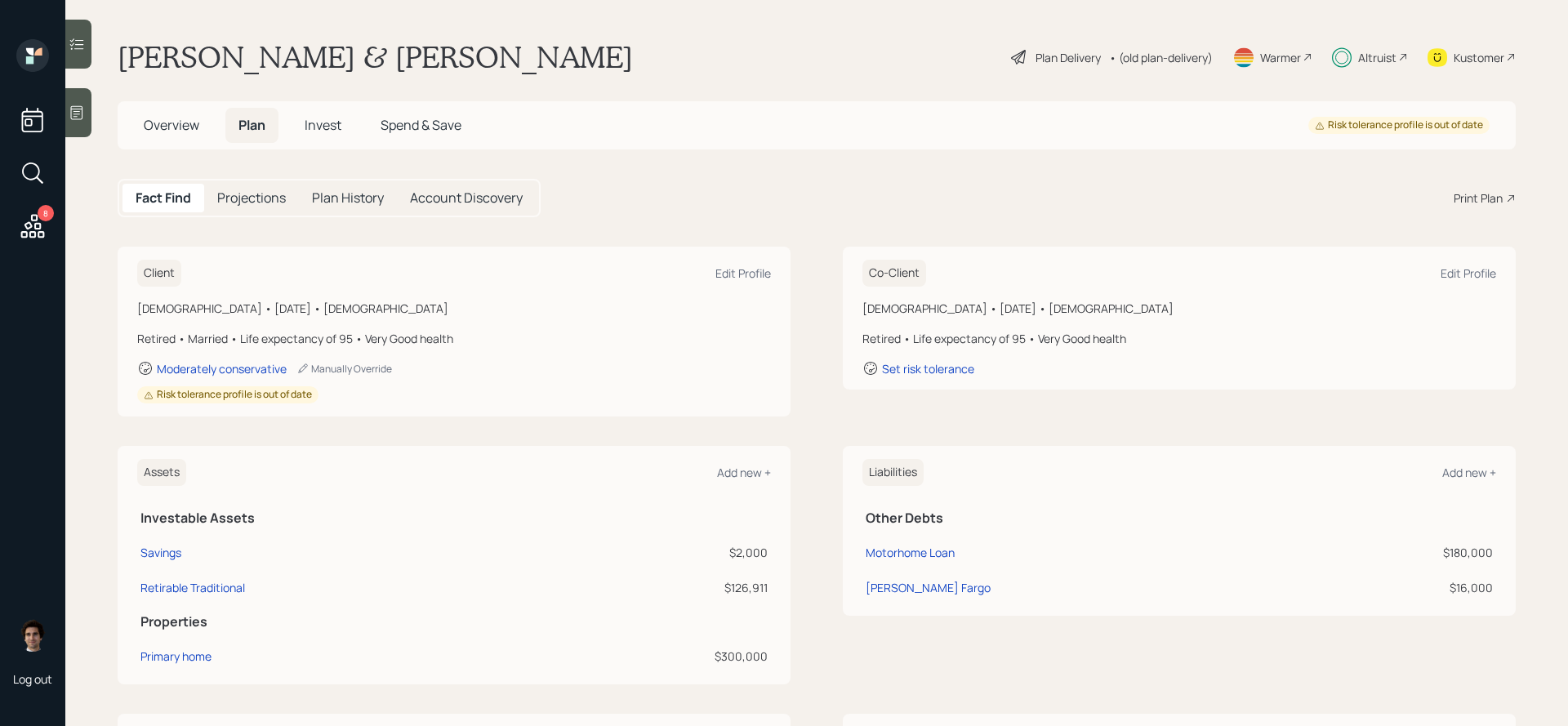
click at [316, 123] on span "Invest" at bounding box center [323, 125] width 37 height 18
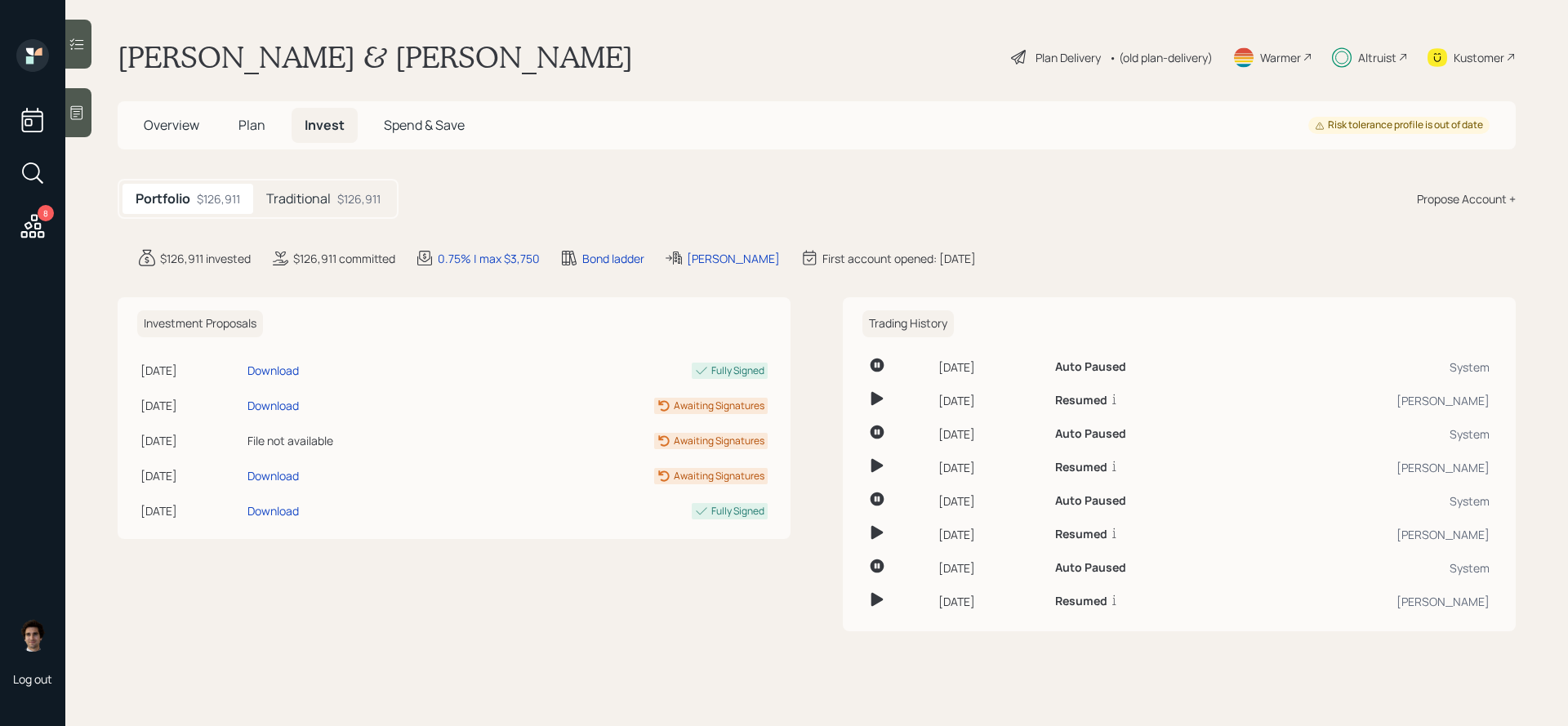
click at [280, 188] on div "Traditional $126,911" at bounding box center [323, 199] width 140 height 30
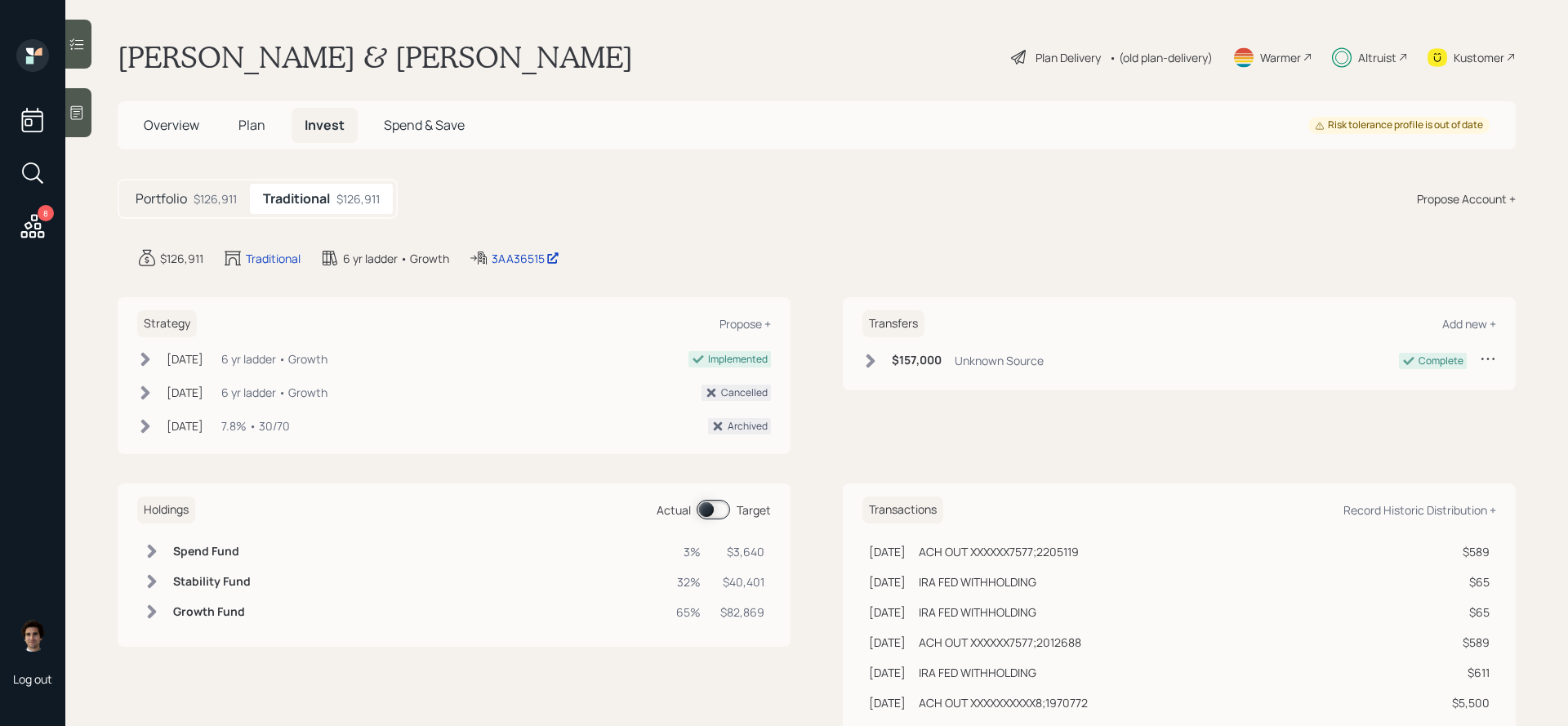
click at [721, 519] on span at bounding box center [712, 510] width 33 height 20
click at [1049, 71] on div "Plan Delivery • (old plan-delivery)" at bounding box center [1111, 57] width 205 height 36
click at [1050, 66] on div "Plan Delivery" at bounding box center [1056, 57] width 93 height 20
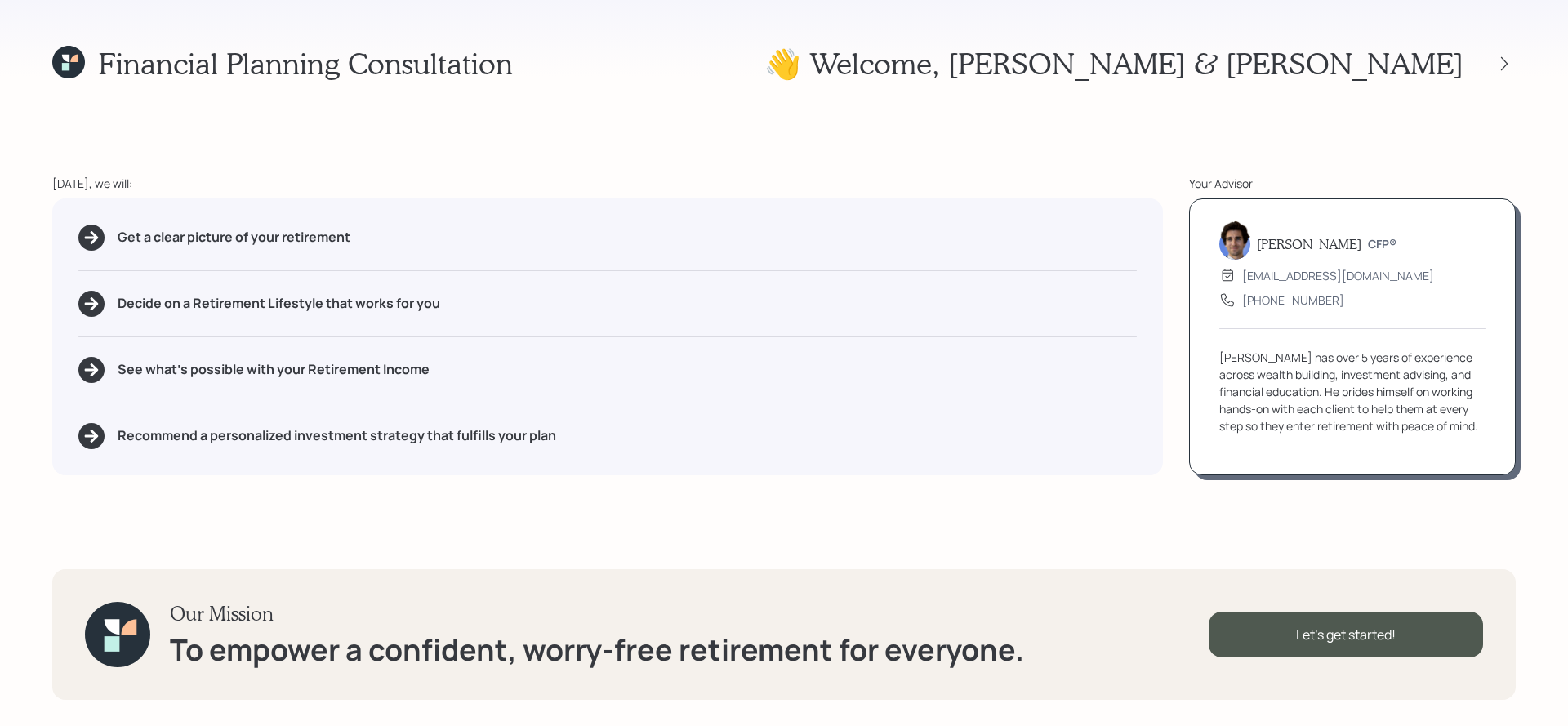
click at [1507, 74] on div "👋 Welcome , [PERSON_NAME] & [PERSON_NAME]" at bounding box center [1140, 63] width 751 height 35
click at [1502, 55] on icon at bounding box center [1504, 63] width 16 height 16
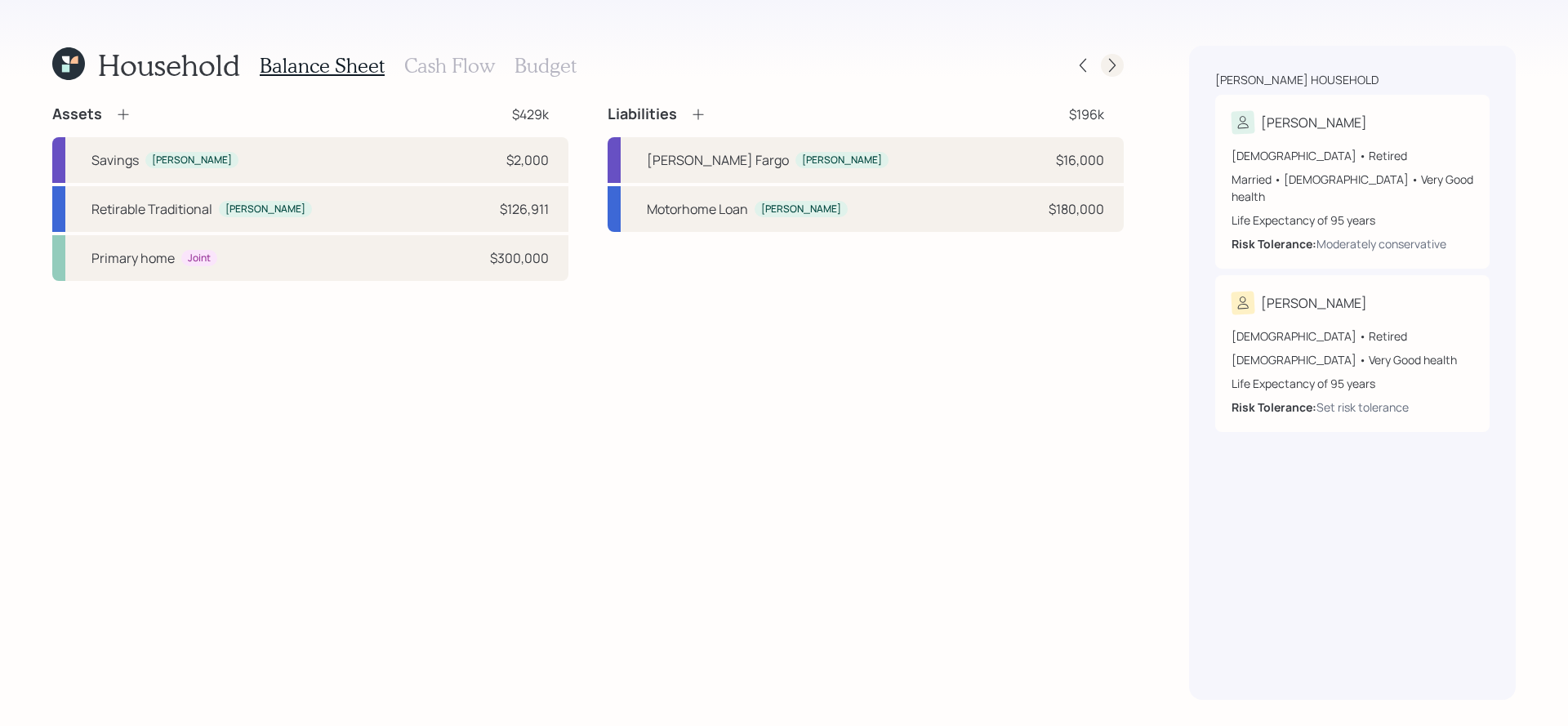
click at [1111, 69] on icon at bounding box center [1111, 66] width 6 height 14
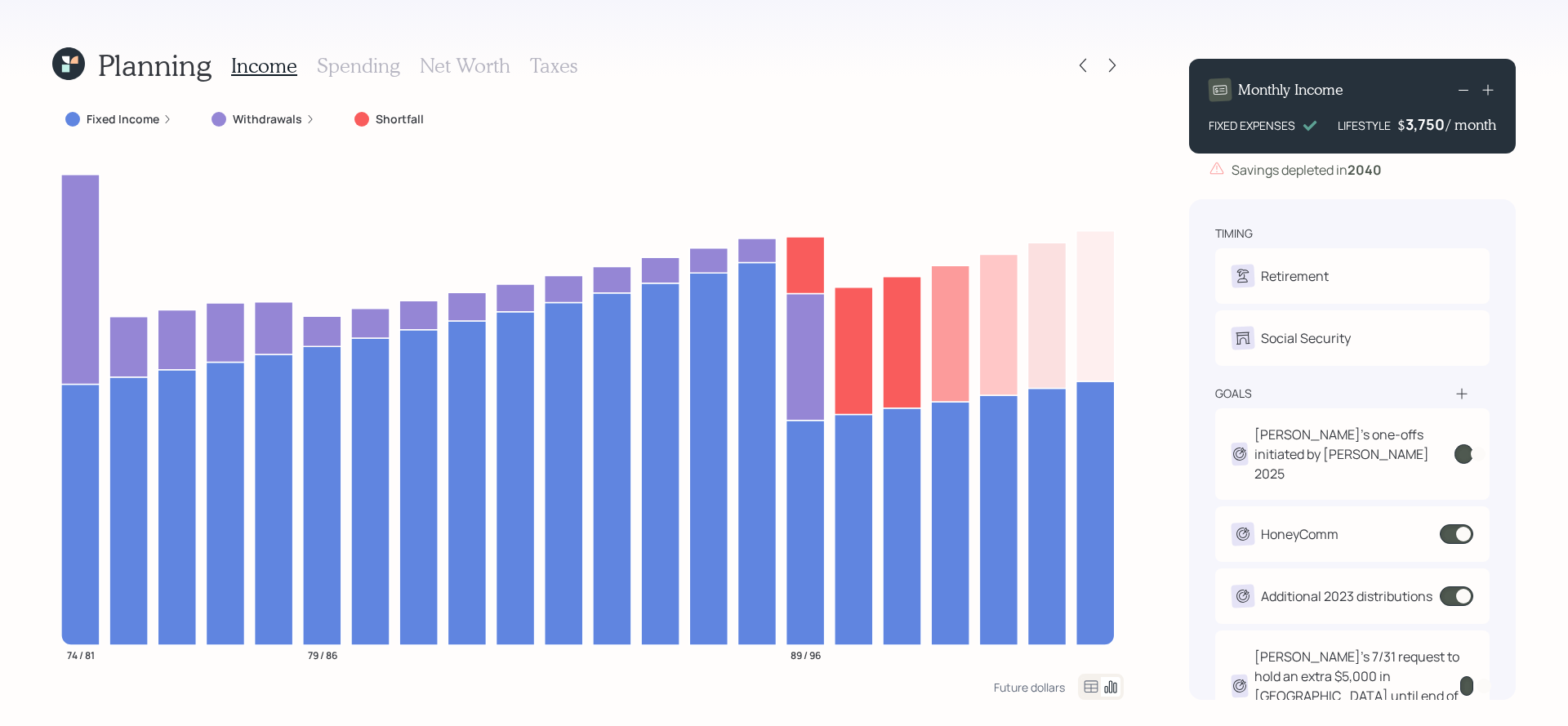
click at [1077, 52] on div "Planning Income Spending Net Worth Taxes" at bounding box center [587, 65] width 1071 height 39
click at [1077, 60] on icon at bounding box center [1083, 65] width 16 height 16
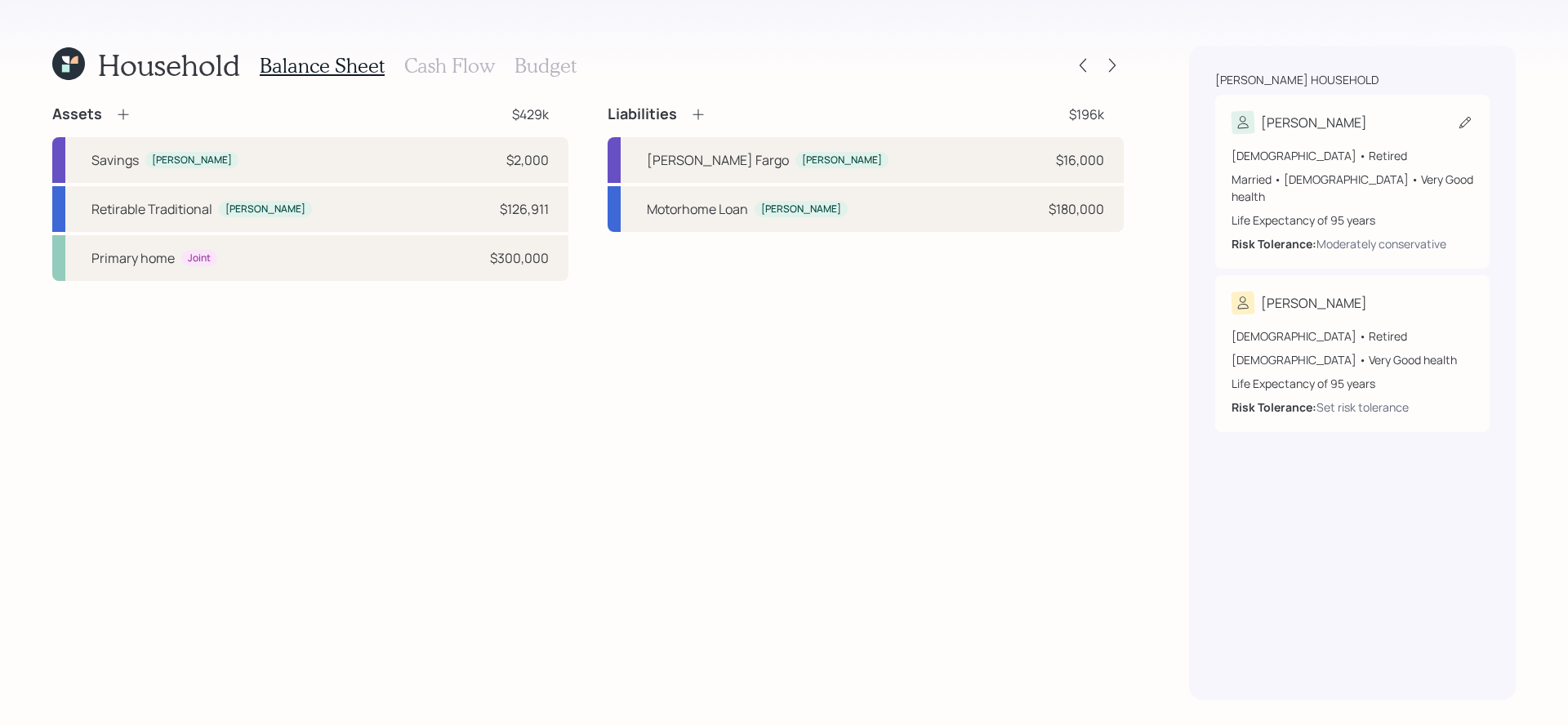
click at [1288, 161] on div "[DEMOGRAPHIC_DATA] • Retired" at bounding box center [1352, 155] width 241 height 17
select select "4"
select select "very_good"
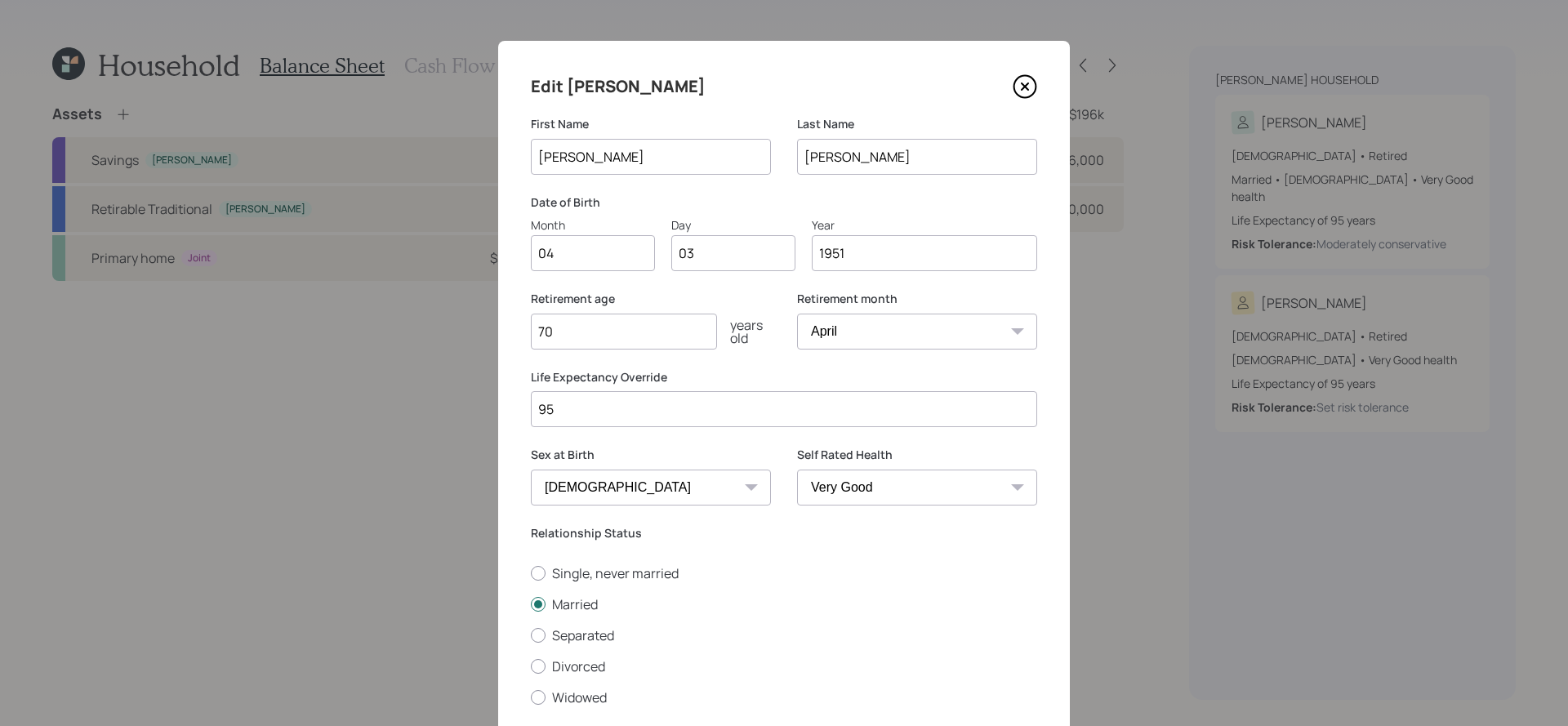
click at [1007, 71] on div "Edit [PERSON_NAME] First Name [PERSON_NAME] Name [PERSON_NAME] Date of Birth Mo…" at bounding box center [783, 418] width 571 height 753
click at [1019, 94] on icon at bounding box center [1024, 86] width 24 height 24
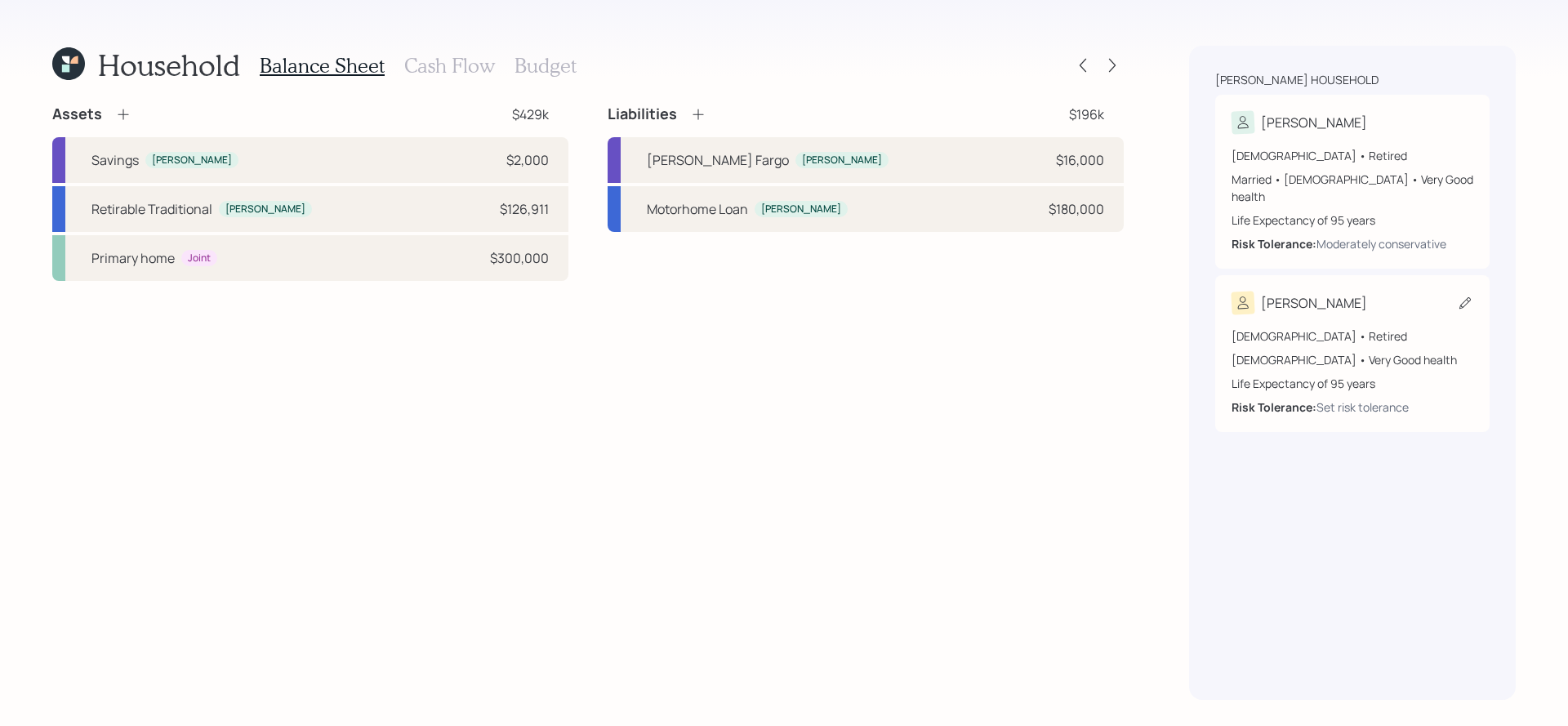
click at [1261, 275] on div "[PERSON_NAME] [DEMOGRAPHIC_DATA] • Retired [DEMOGRAPHIC_DATA] • Very Good healt…" at bounding box center [1352, 353] width 274 height 156
select select "8"
select select "very_good"
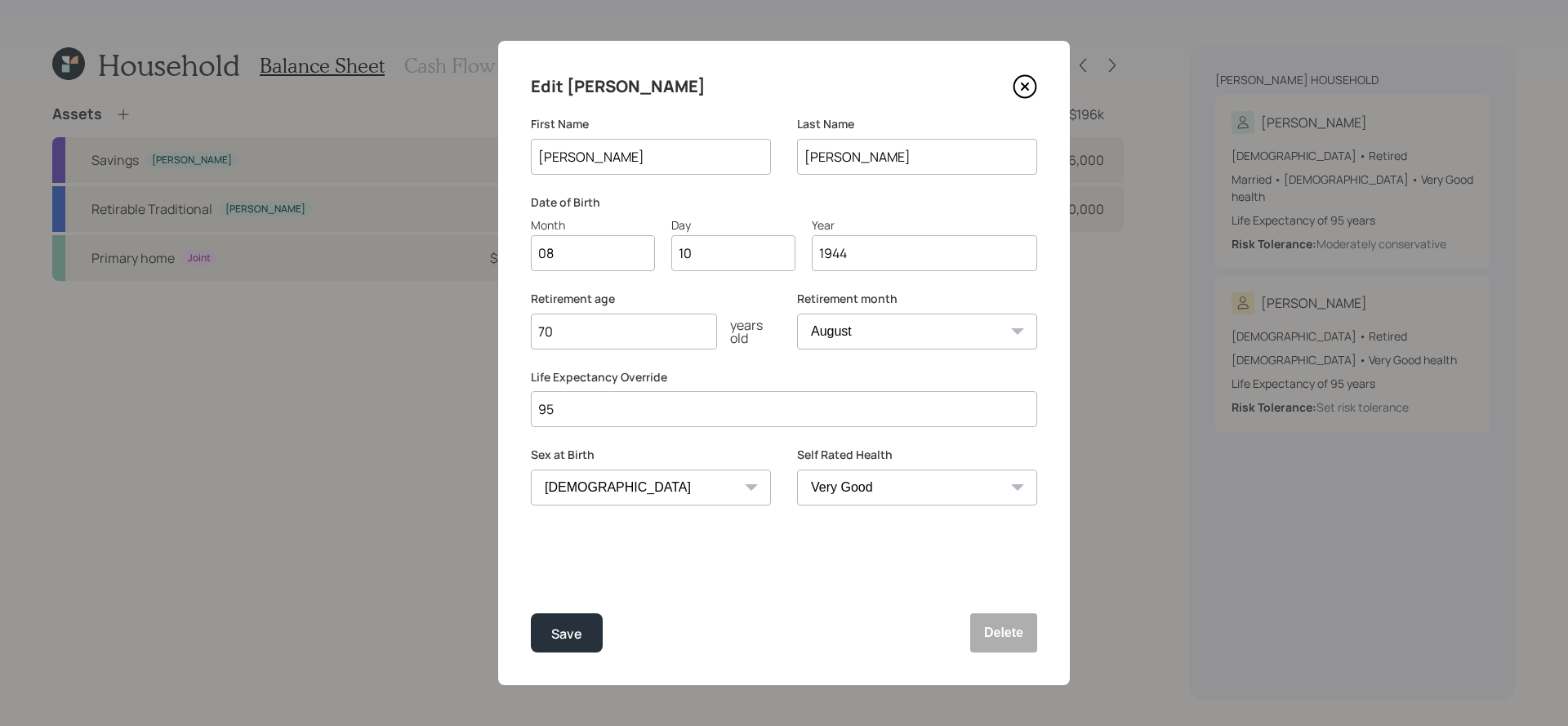
click at [1023, 82] on icon at bounding box center [1024, 86] width 24 height 24
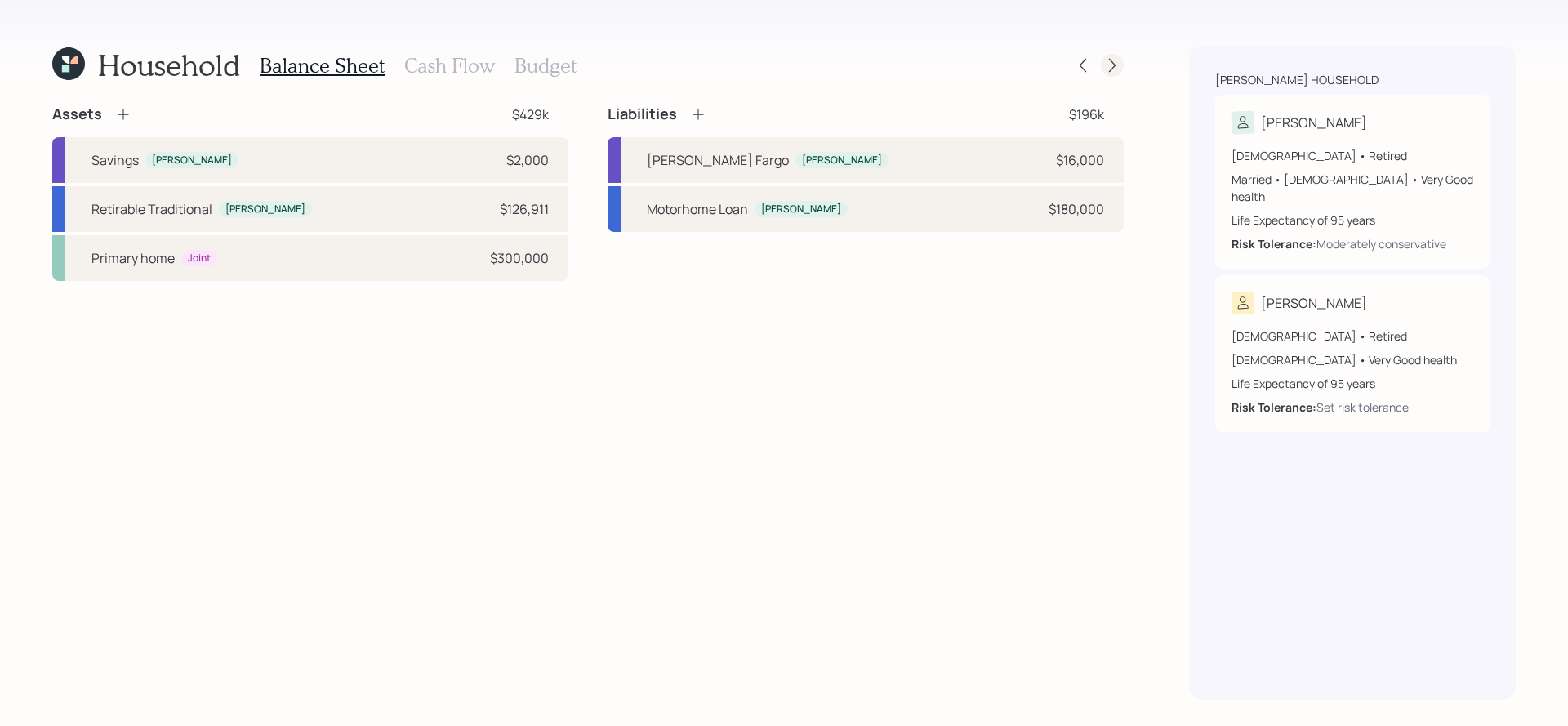
click at [1115, 63] on icon at bounding box center [1111, 66] width 6 height 14
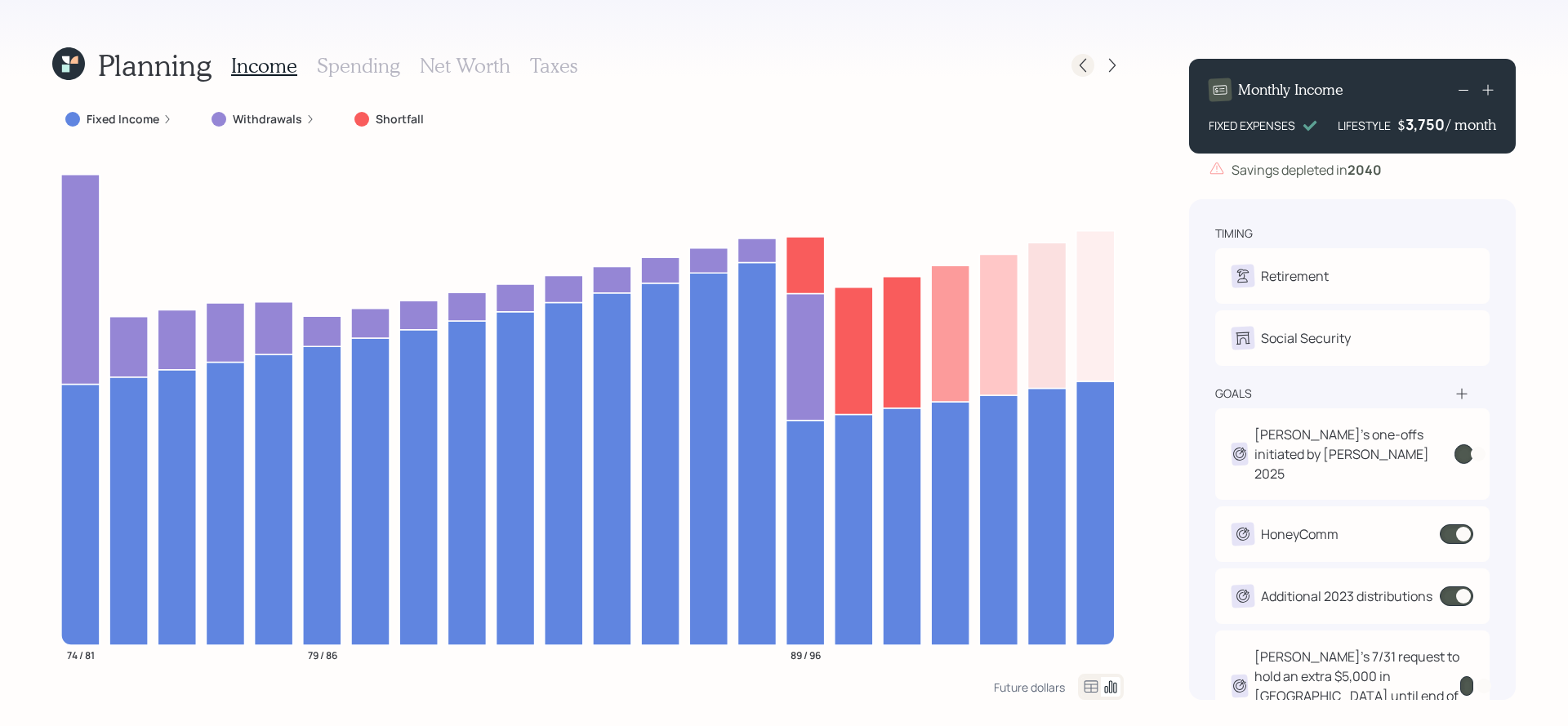
click at [1083, 71] on icon at bounding box center [1083, 65] width 16 height 16
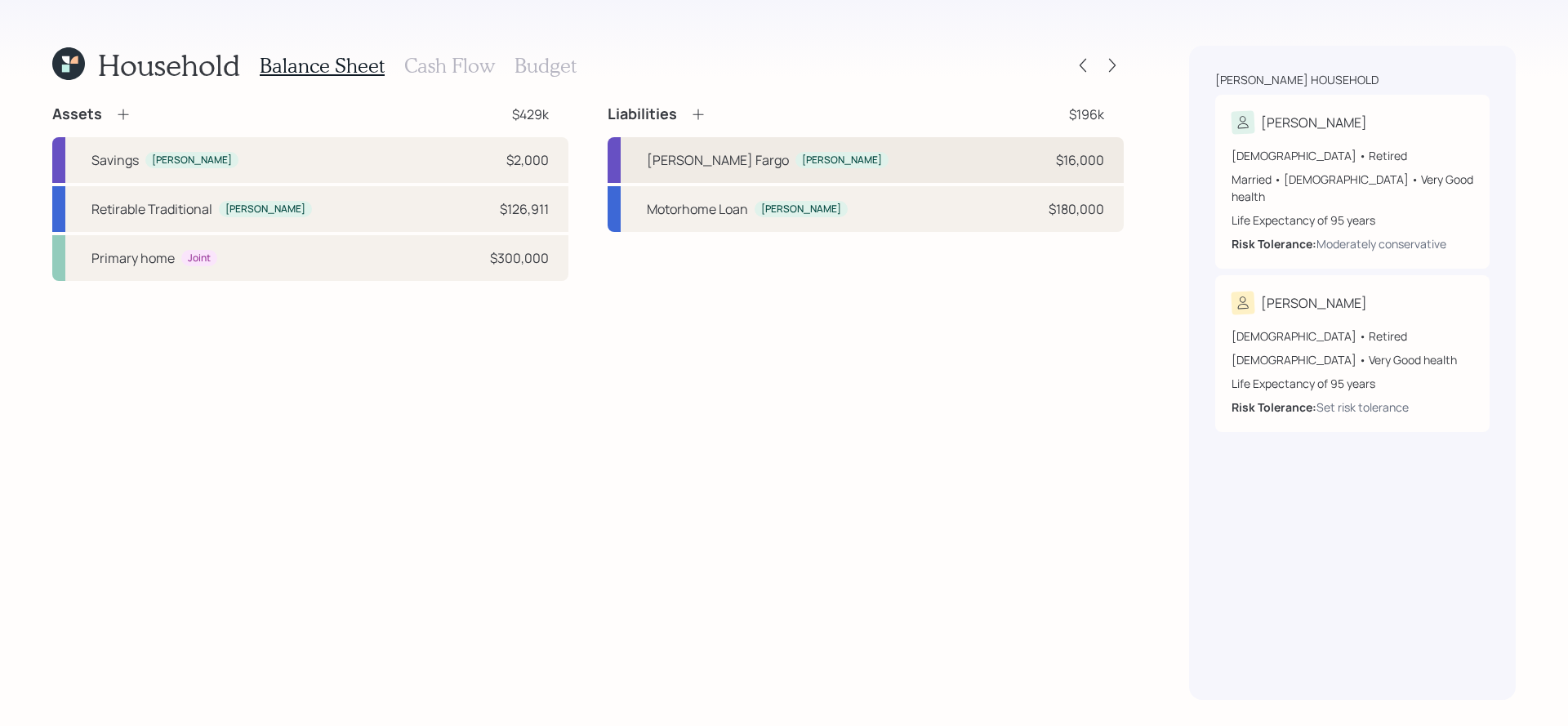
click at [796, 166] on div "[PERSON_NAME]" at bounding box center [842, 160] width 93 height 17
select select "credit_card"
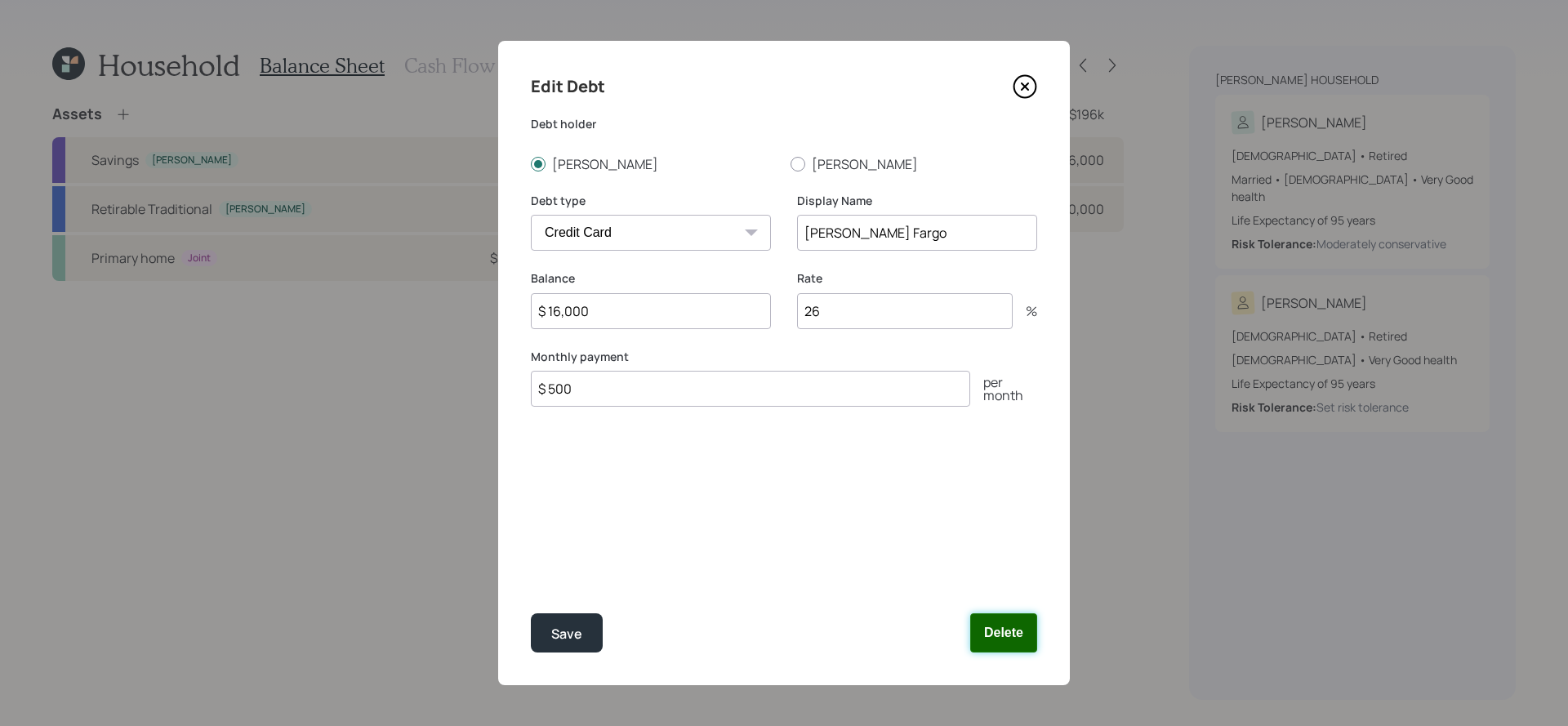
click at [996, 642] on button "Delete" at bounding box center [1003, 633] width 67 height 39
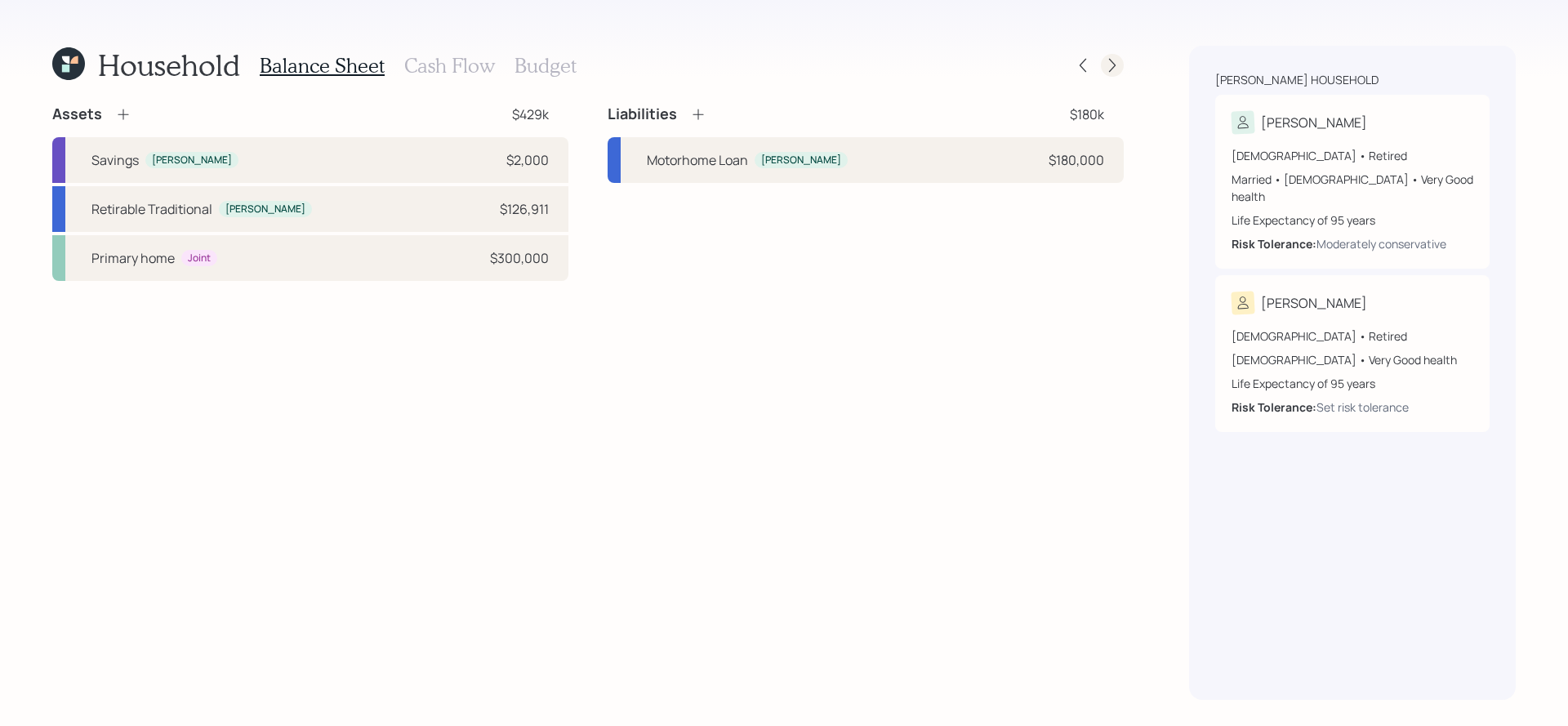
click at [1120, 73] on div at bounding box center [1097, 65] width 52 height 23
click at [1118, 73] on div at bounding box center [1112, 65] width 23 height 23
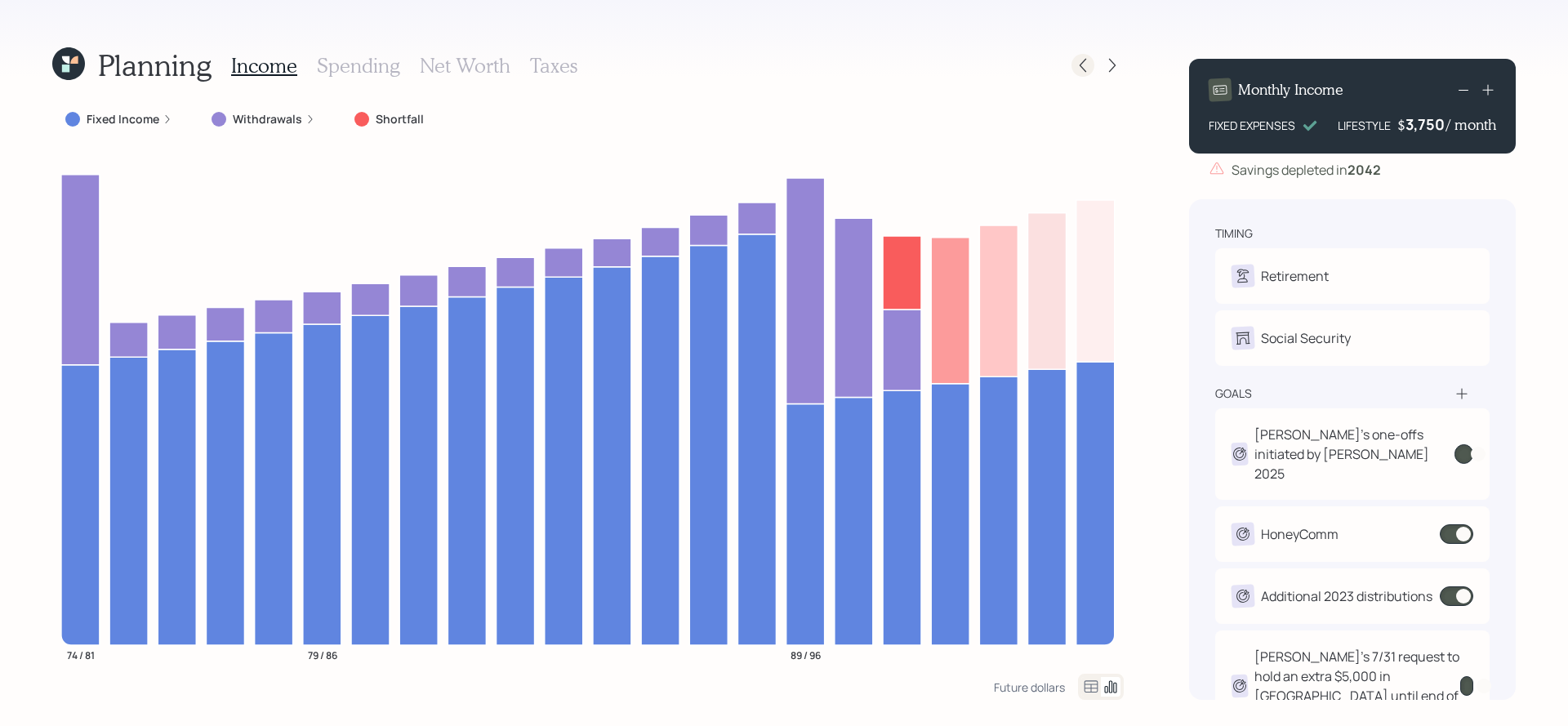
click at [1077, 72] on icon at bounding box center [1083, 65] width 16 height 16
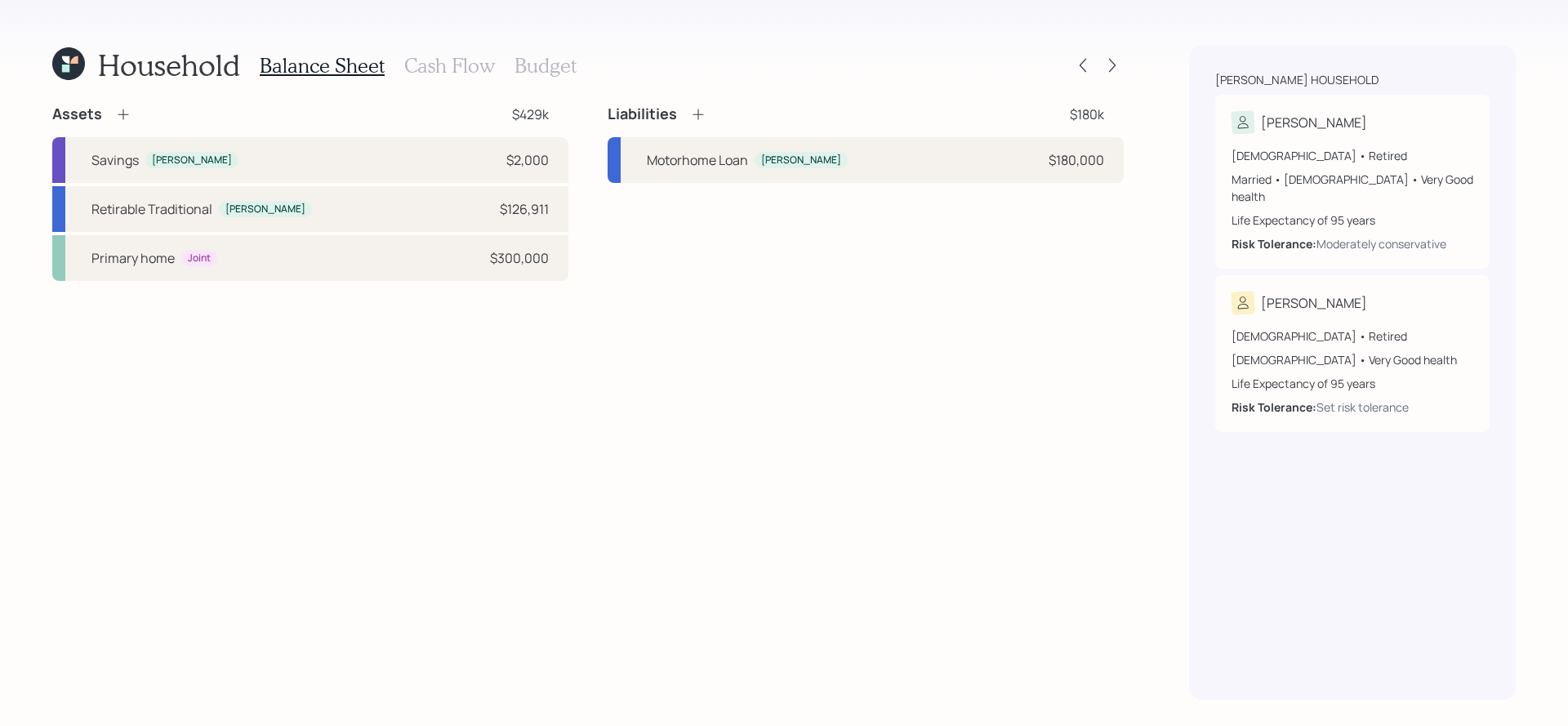
click at [455, 55] on h3 "Cash Flow" at bounding box center [449, 65] width 90 height 23
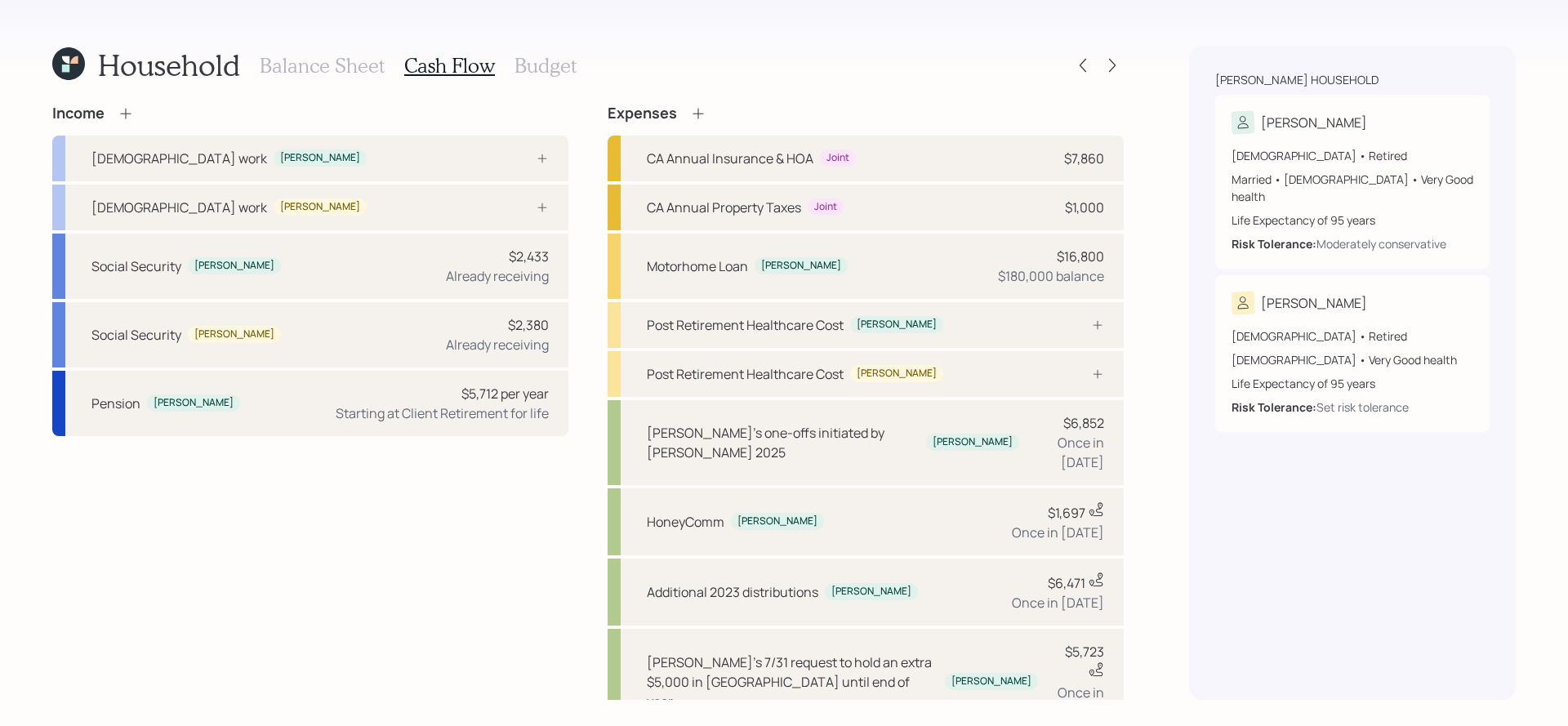
click at [522, 60] on h3 "Budget" at bounding box center [544, 65] width 62 height 23
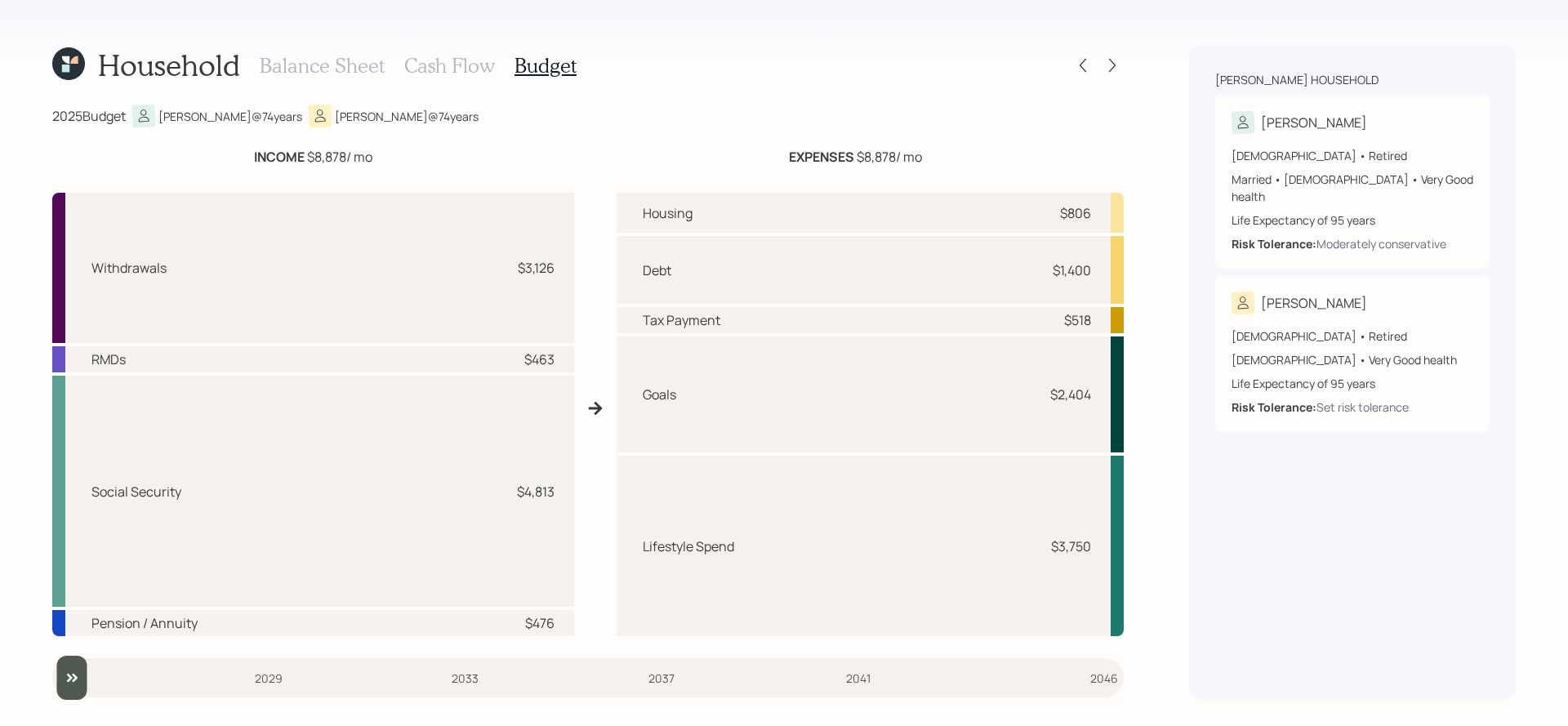
click at [322, 58] on h3 "Balance Sheet" at bounding box center [322, 65] width 125 height 23
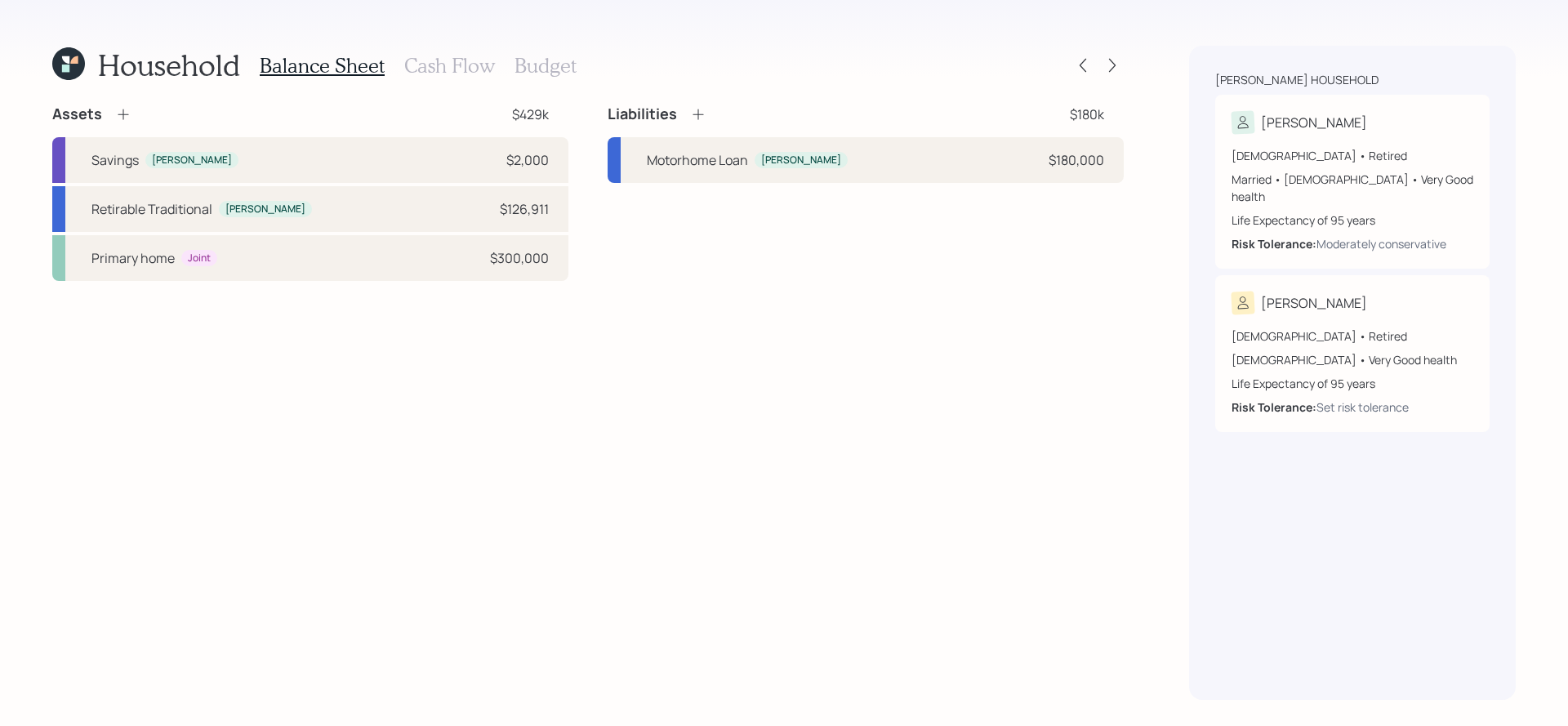
click at [448, 71] on h3 "Cash Flow" at bounding box center [449, 65] width 90 height 23
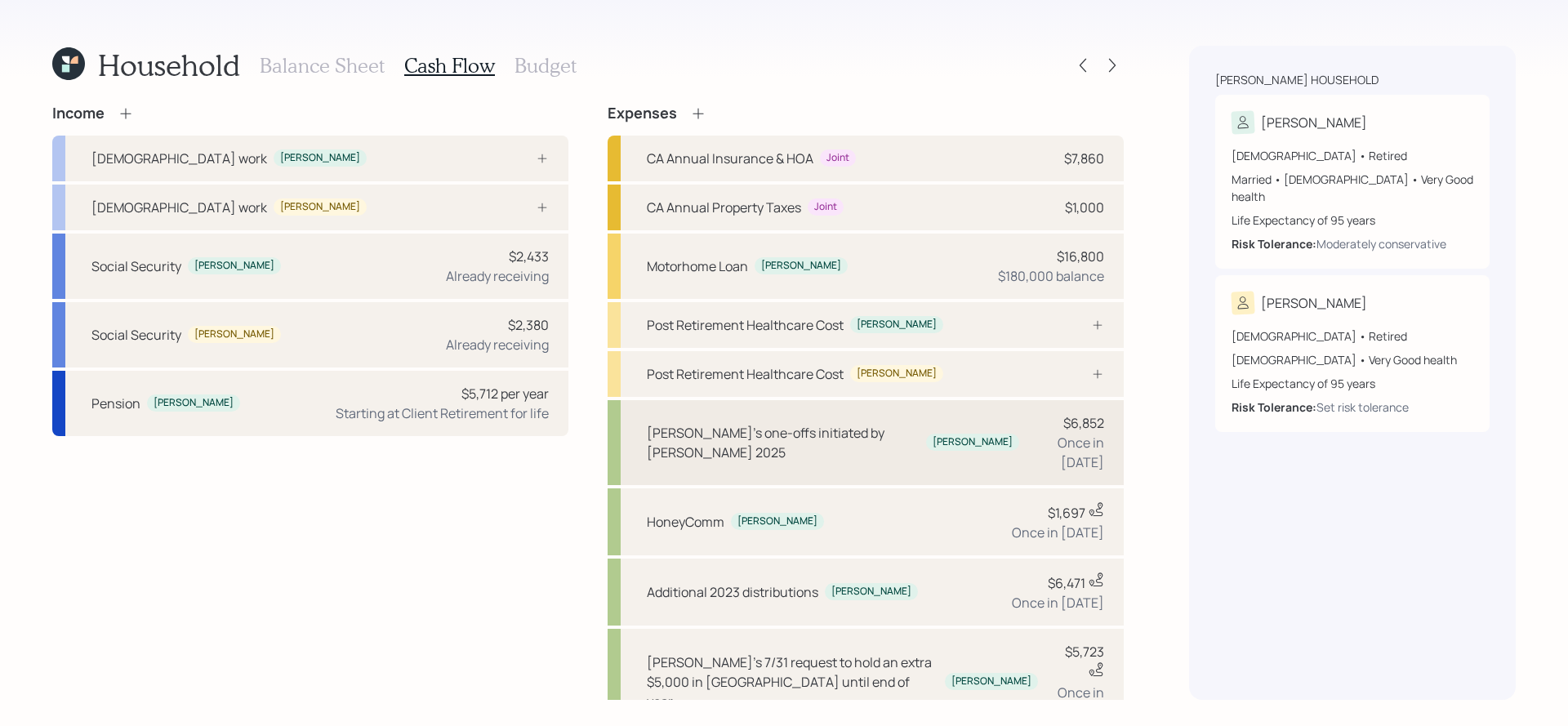
scroll to position [300, 0]
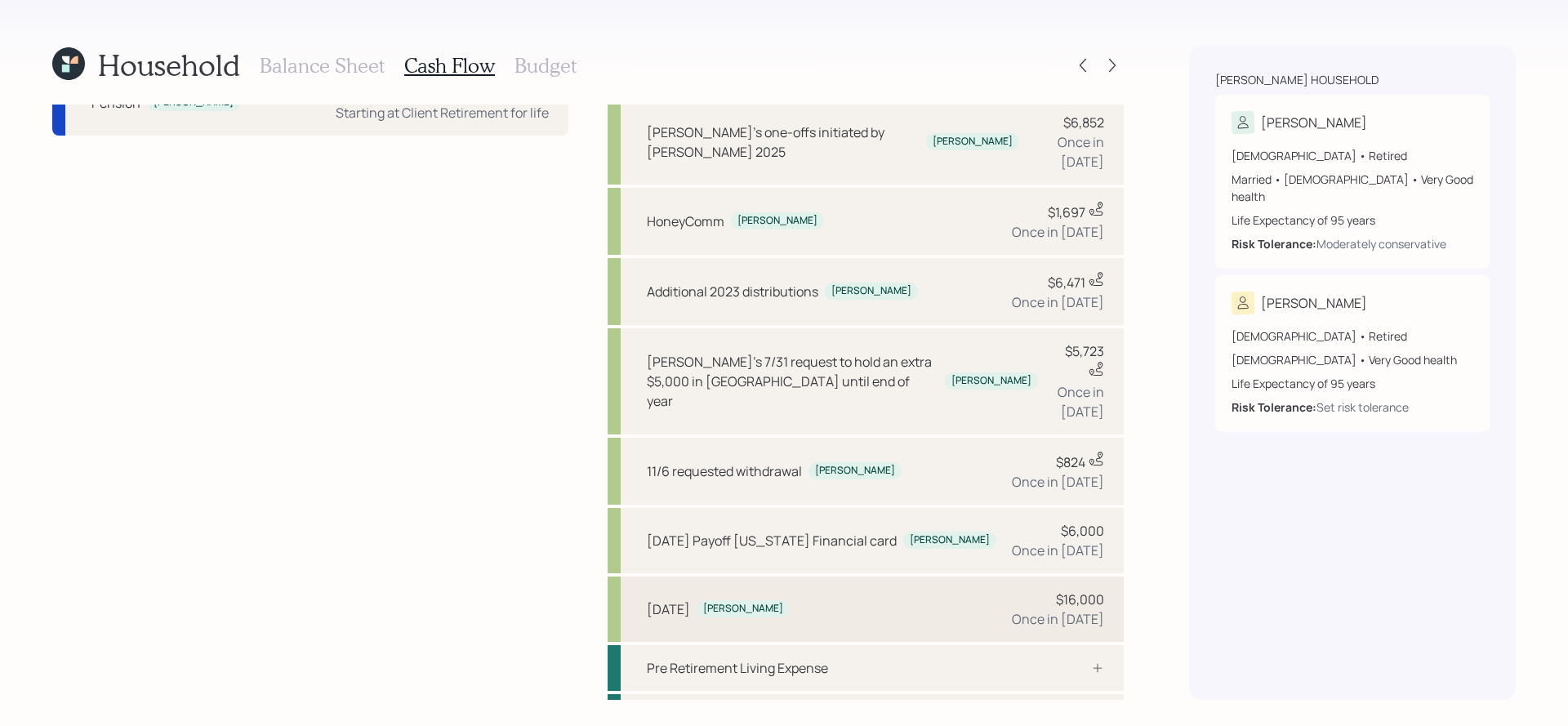
click at [966, 579] on div "[DATE] [PERSON_NAME] $16,000 Once in [DATE]" at bounding box center [865, 609] width 516 height 65
select select "0"
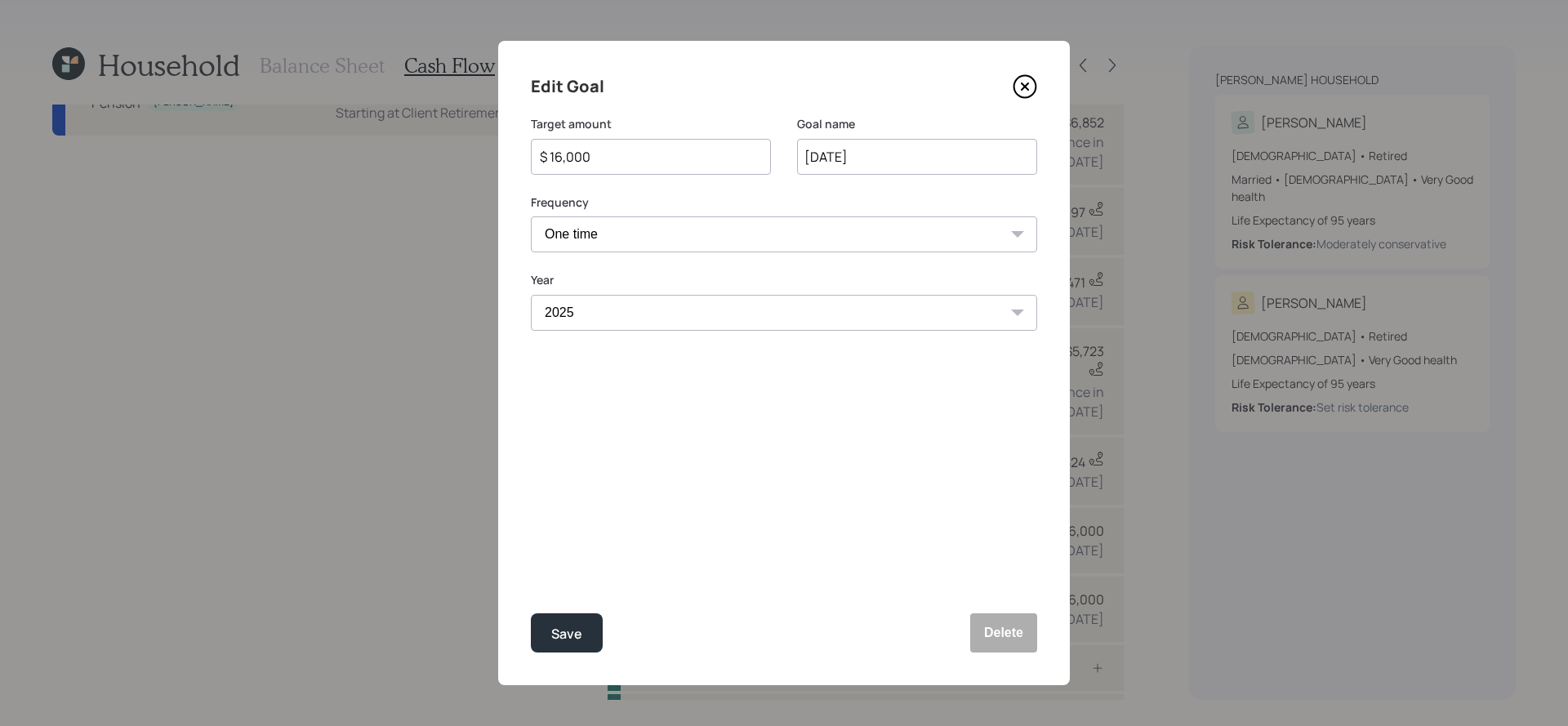
drag, startPoint x: 618, startPoint y: 163, endPoint x: 468, endPoint y: 158, distance: 150.1
click at [468, 158] on div "Edit Goal Target amount $ 16,000 Goal name [DATE] Frequency One time Every 1 ye…" at bounding box center [784, 363] width 1568 height 726
type input "$ 10,000"
click at [970, 169] on input "[DATE]" at bounding box center [916, 156] width 240 height 36
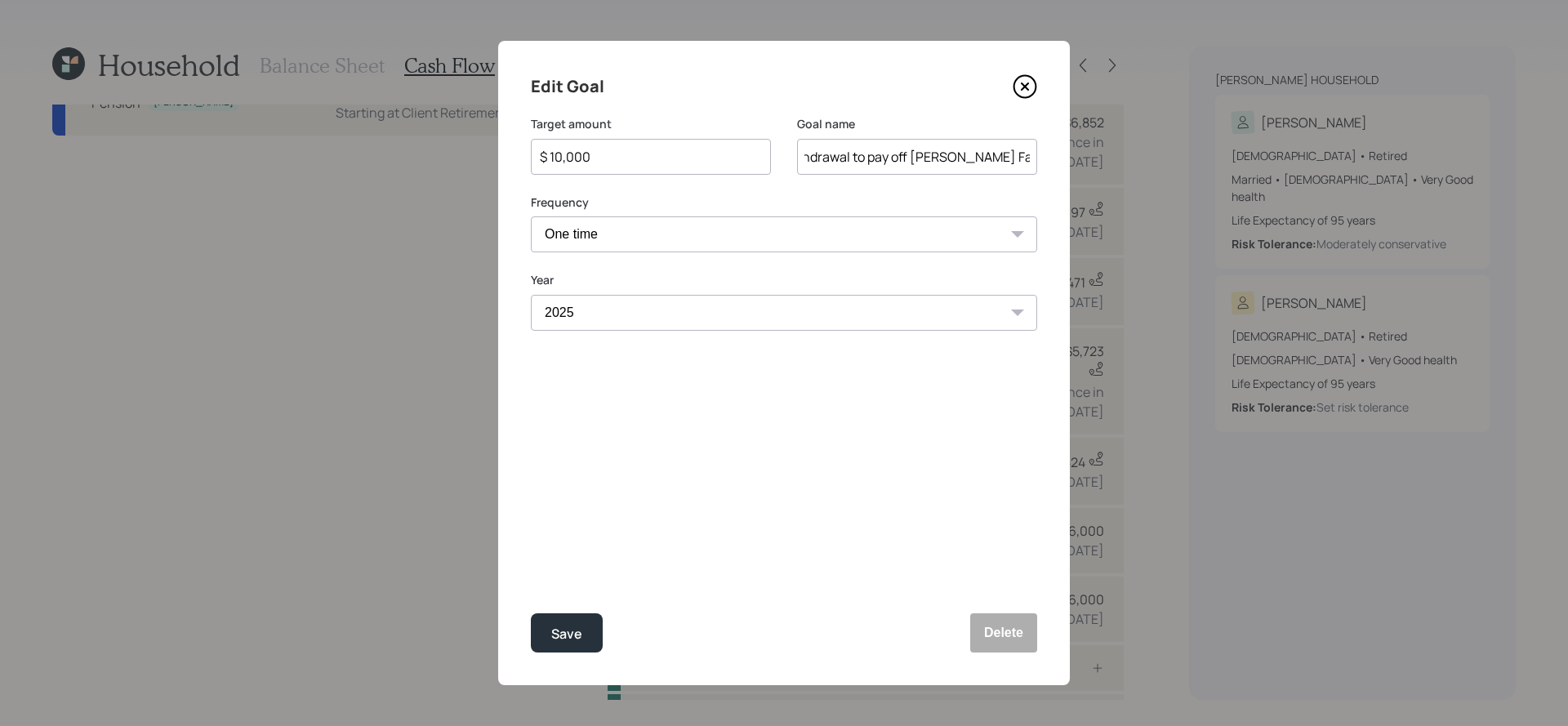
type input "[DATE] requested withdrawal to pay off [PERSON_NAME] Fargo card"
click at [531, 613] on button "Save" at bounding box center [567, 633] width 72 height 39
type input "$ 16,000"
type input "[DATE]"
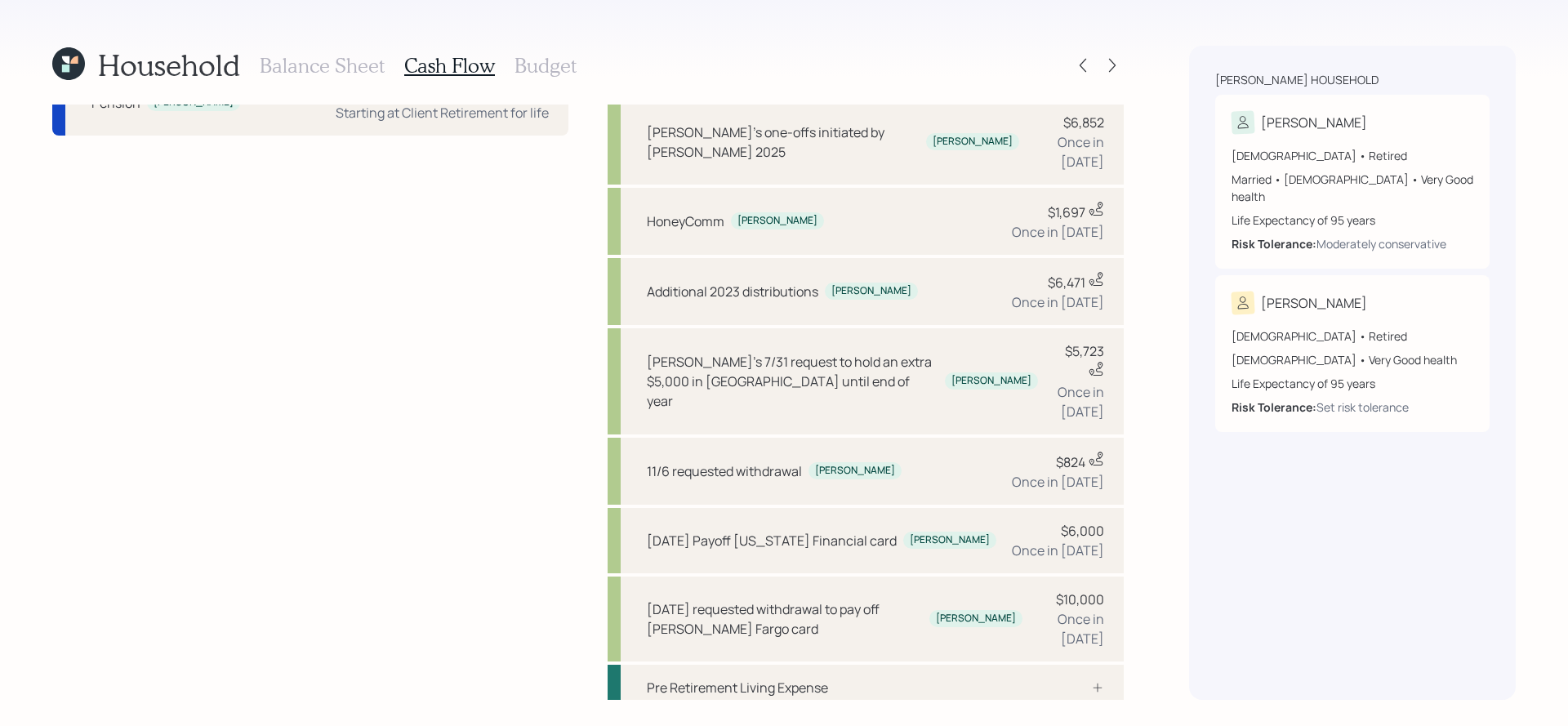
click at [71, 68] on icon at bounding box center [68, 63] width 33 height 33
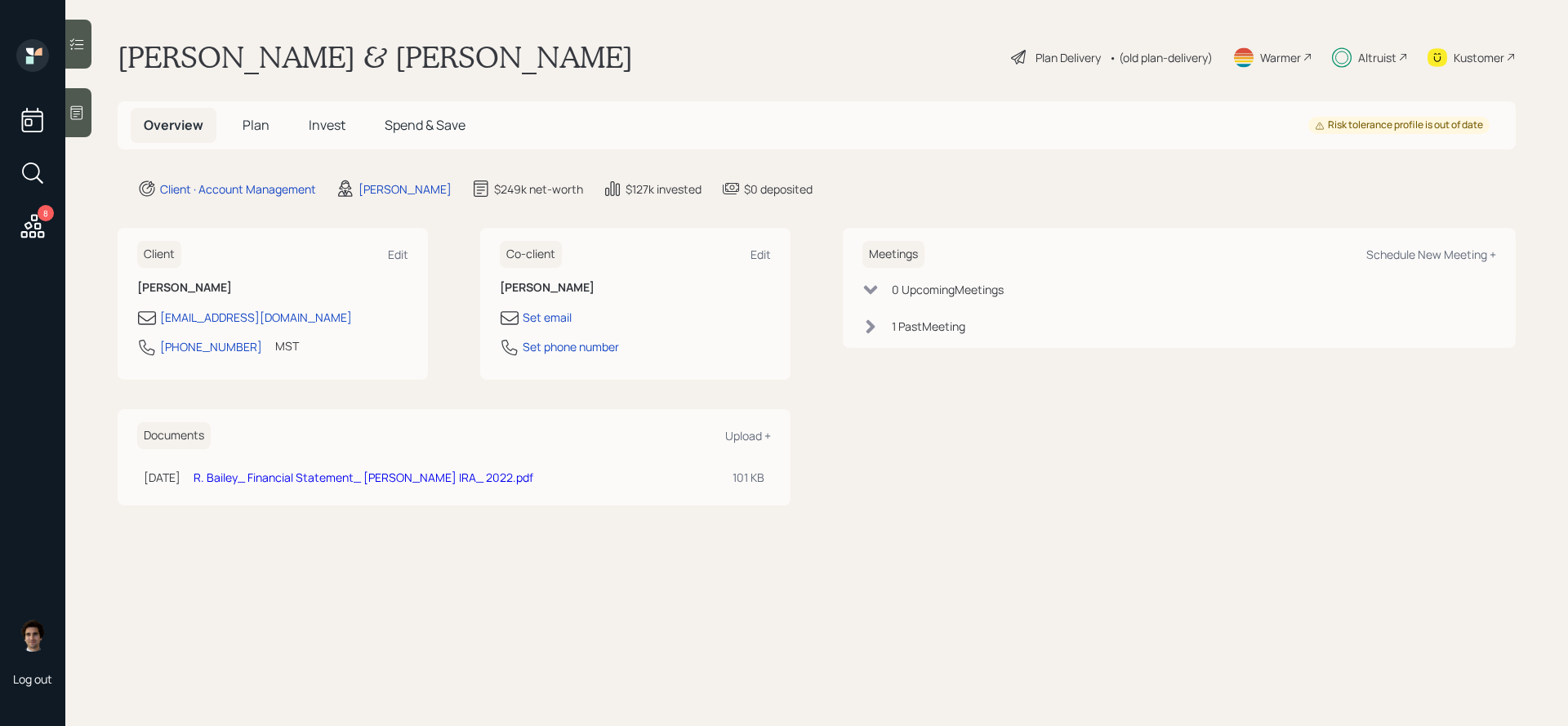
click at [332, 135] on h5 "Invest" at bounding box center [327, 125] width 63 height 35
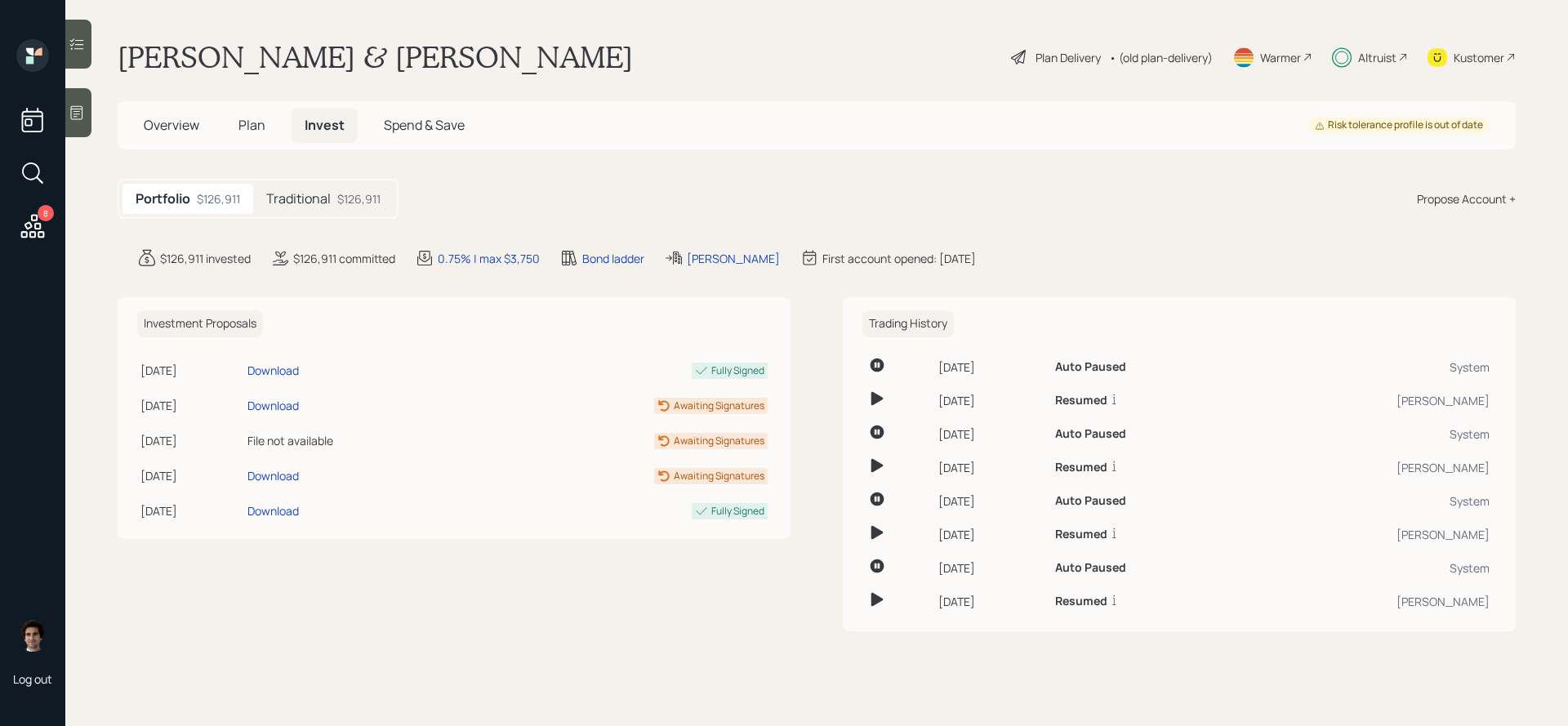
click at [362, 201] on div "$126,911" at bounding box center [358, 198] width 43 height 17
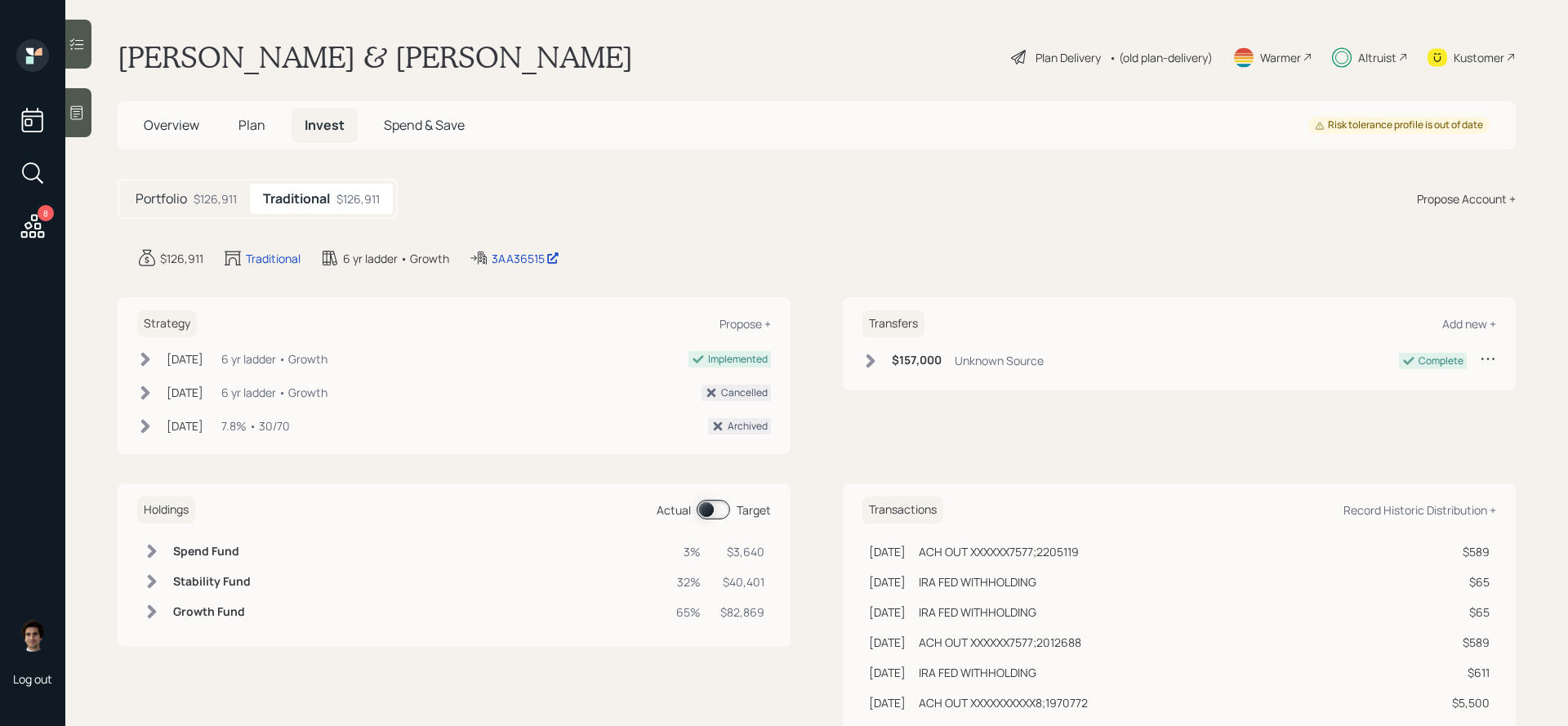
click at [714, 507] on span at bounding box center [712, 510] width 33 height 20
drag, startPoint x: 778, startPoint y: 560, endPoint x: 713, endPoint y: 555, distance: 65.2
click at [713, 555] on div "Holdings Actual Target Spend Fund 13% $16,631 Bond Ladder 32% $40,478 Growth Fu…" at bounding box center [454, 565] width 673 height 164
click at [765, 555] on td "$16,631" at bounding box center [743, 552] width 55 height 30
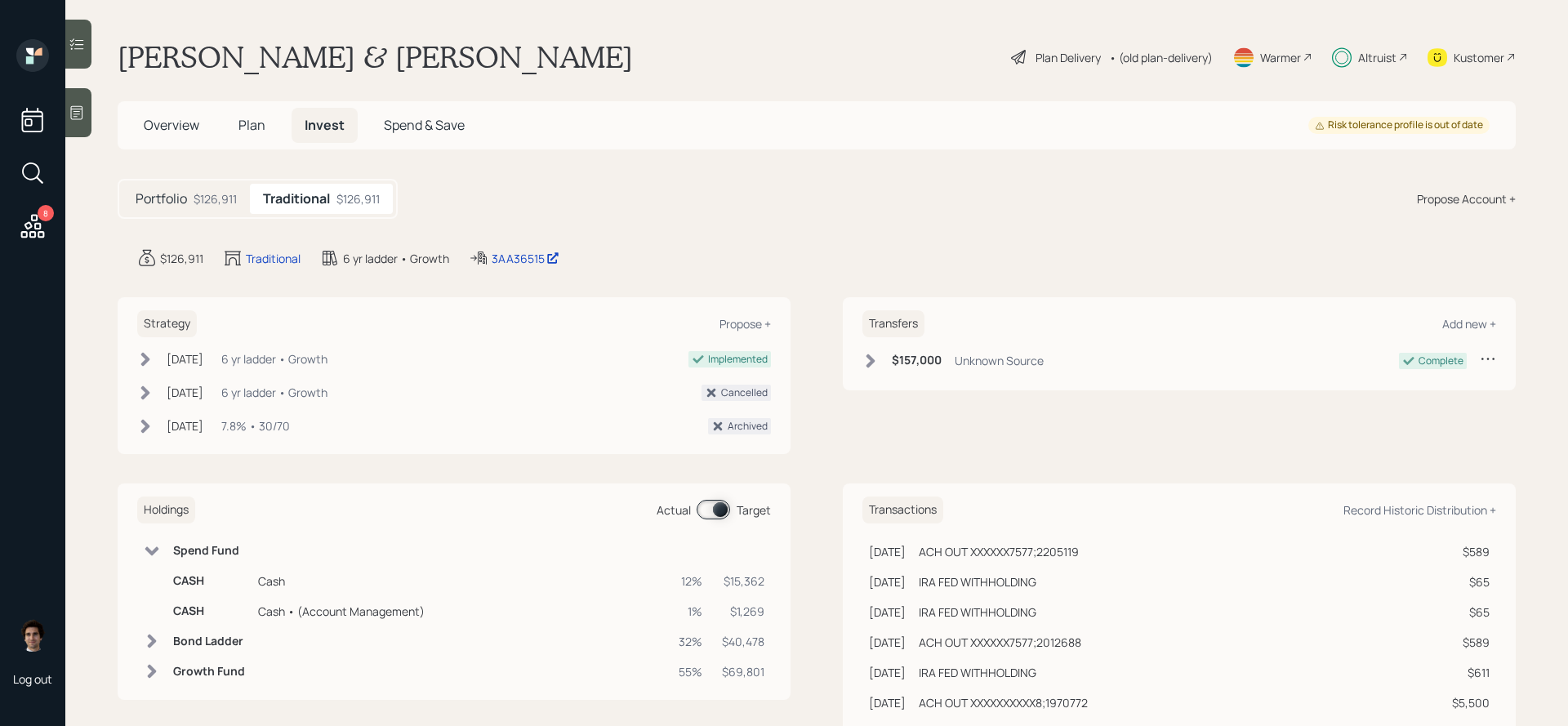
click at [1086, 39] on div "Plan Delivery • (old plan-delivery)" at bounding box center [1111, 57] width 205 height 36
click at [1086, 64] on div "Plan Delivery" at bounding box center [1067, 57] width 65 height 17
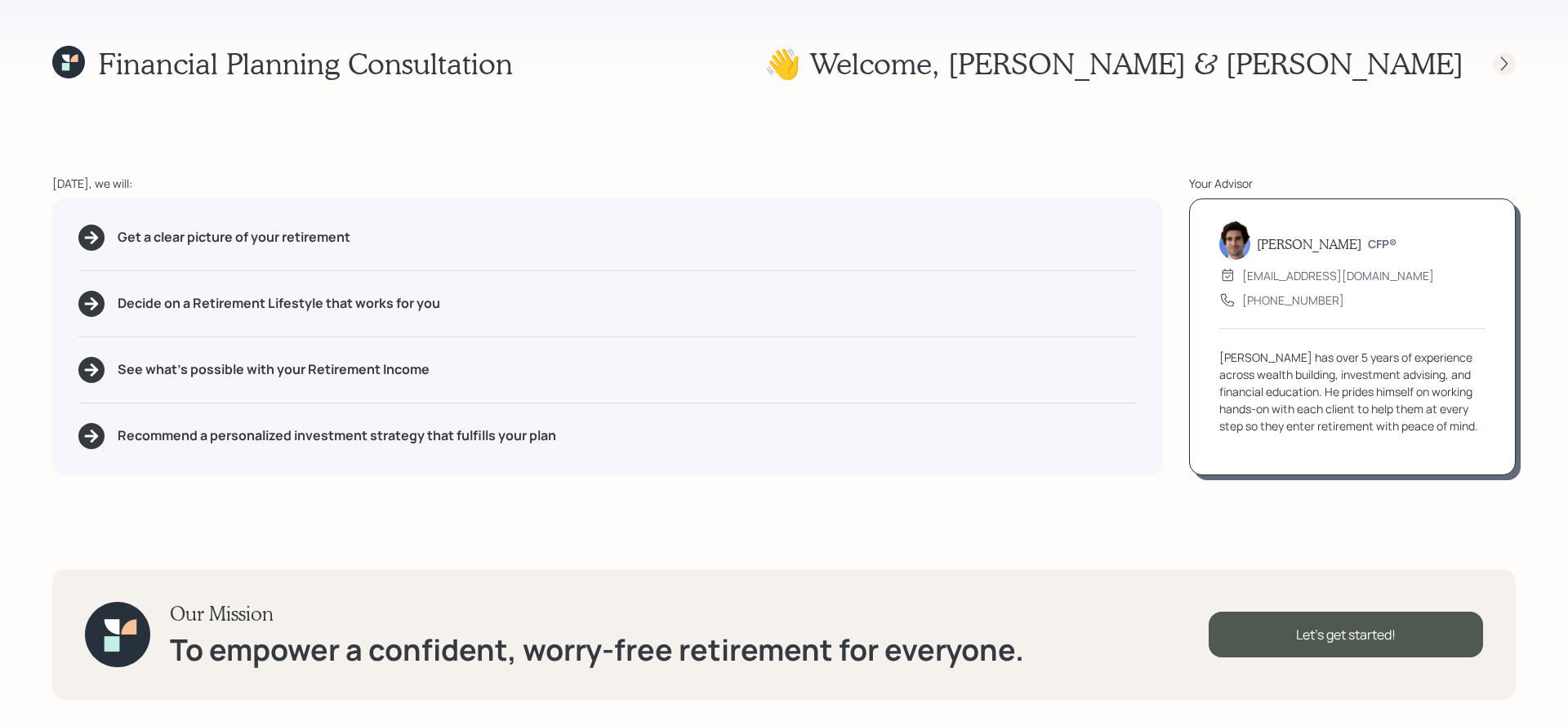
click at [1506, 62] on icon at bounding box center [1504, 63] width 16 height 16
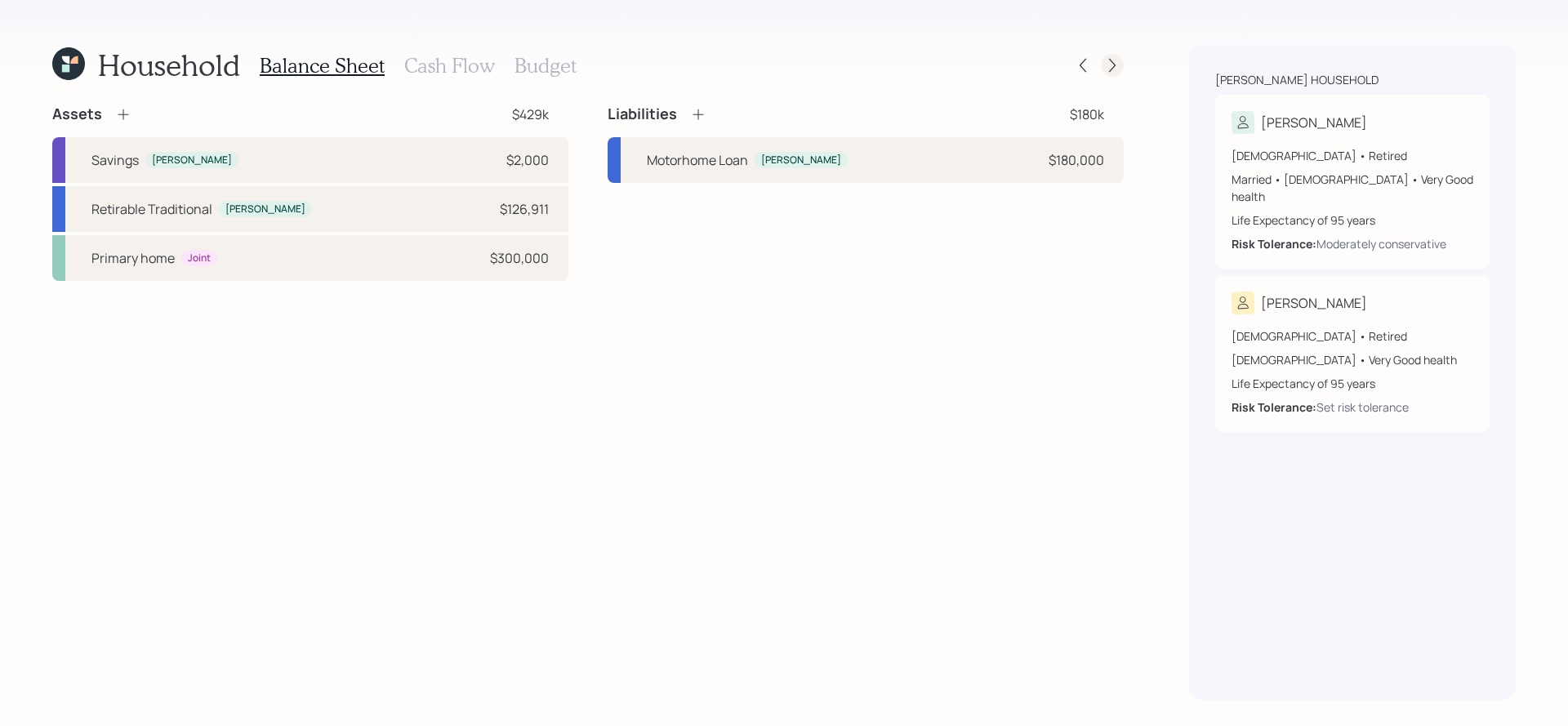
click at [1115, 57] on icon at bounding box center [1112, 65] width 16 height 16
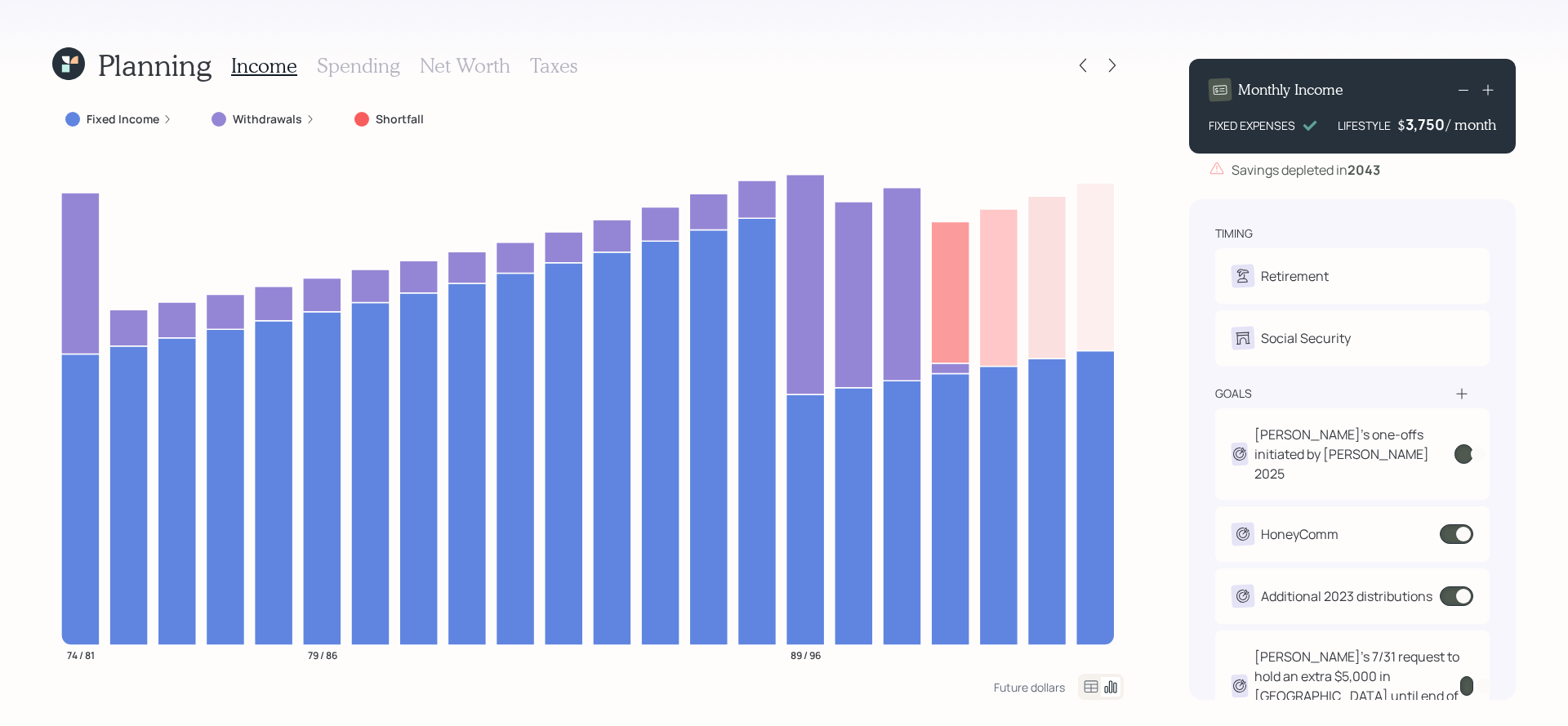
click at [69, 71] on icon at bounding box center [65, 68] width 7 height 7
